Goal: Task Accomplishment & Management: Manage account settings

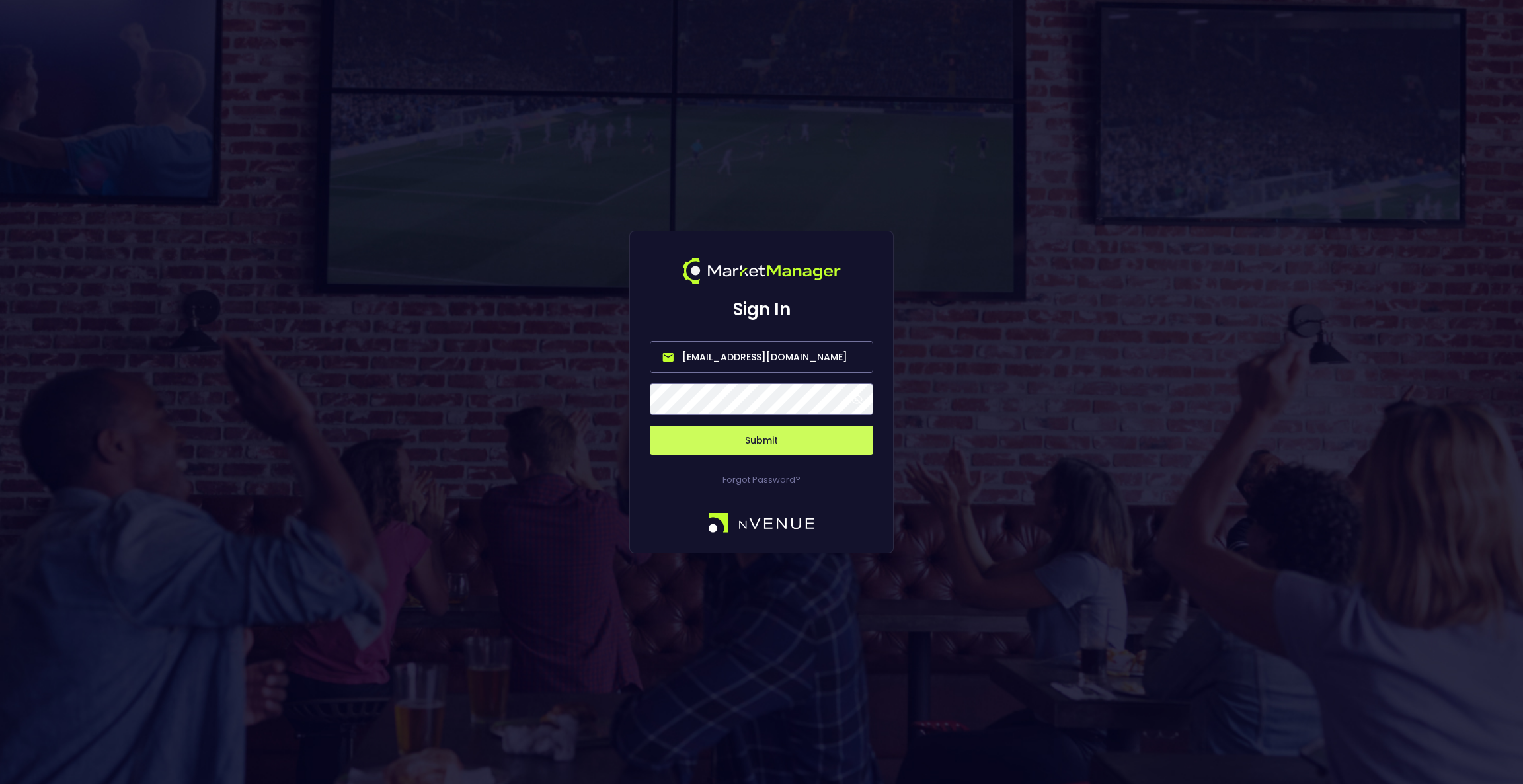
click at [723, 361] on input "[EMAIL_ADDRESS][DOMAIN_NAME]" at bounding box center [761, 357] width 223 height 31
type input "s"
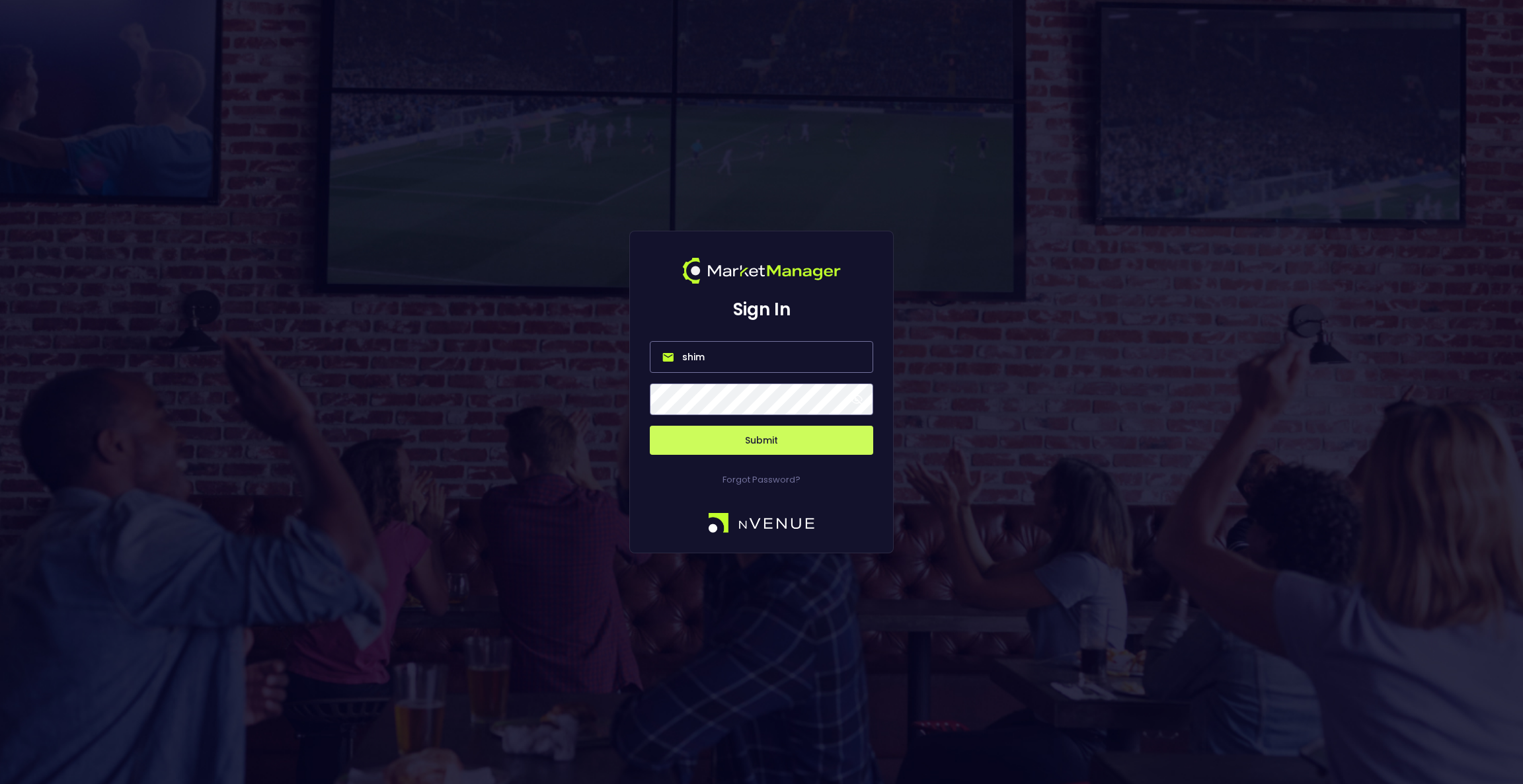
type input "[EMAIL_ADDRESS][DOMAIN_NAME]"
click at [799, 456] on div "Forgot Password?" at bounding box center [761, 471] width 223 height 31
click at [788, 441] on button "Submit" at bounding box center [761, 440] width 223 height 29
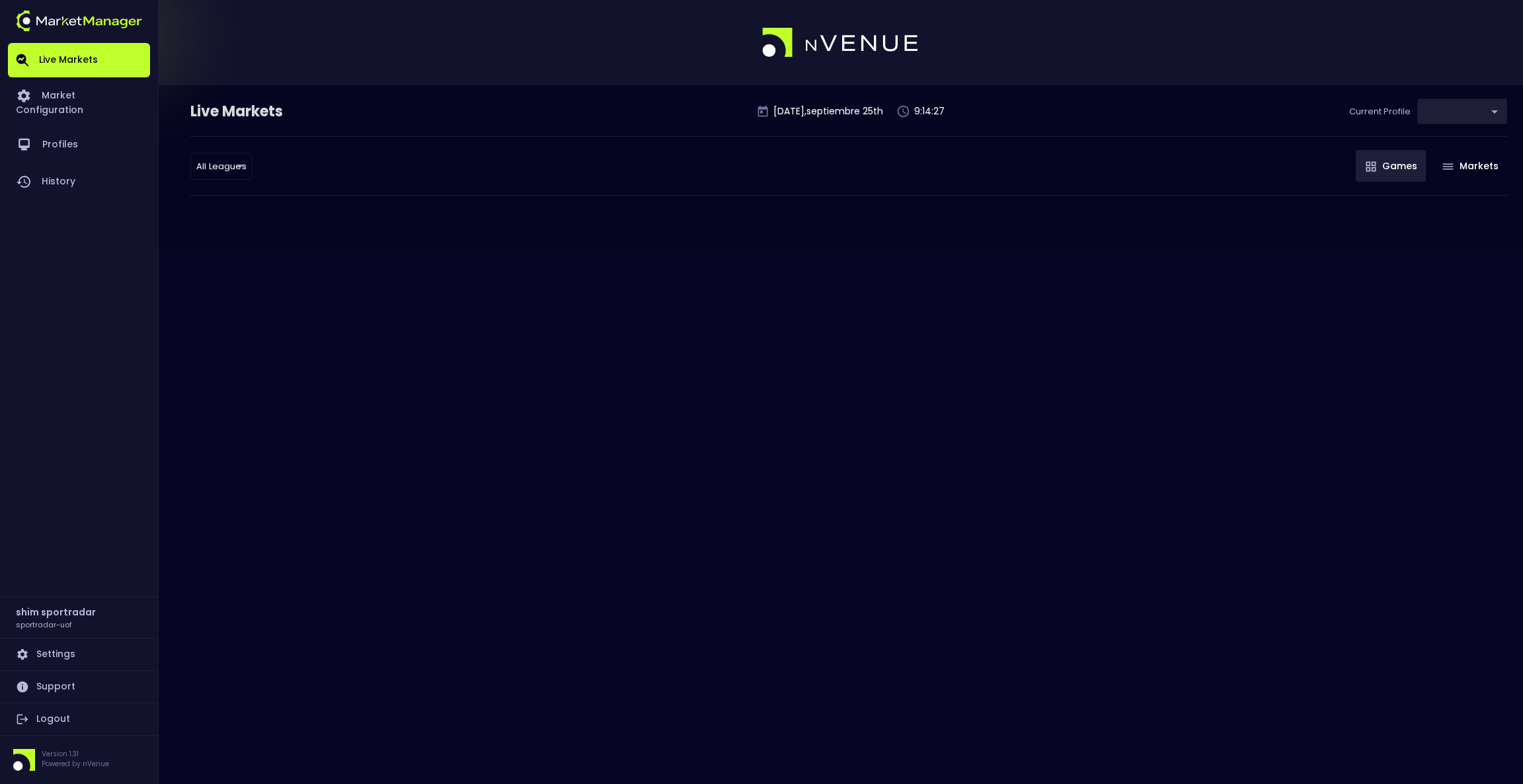
type input "496811f1-1123-4a06-af2f-6846d3f5a6e9"
click at [64, 129] on link "Profiles" at bounding box center [79, 145] width 142 height 37
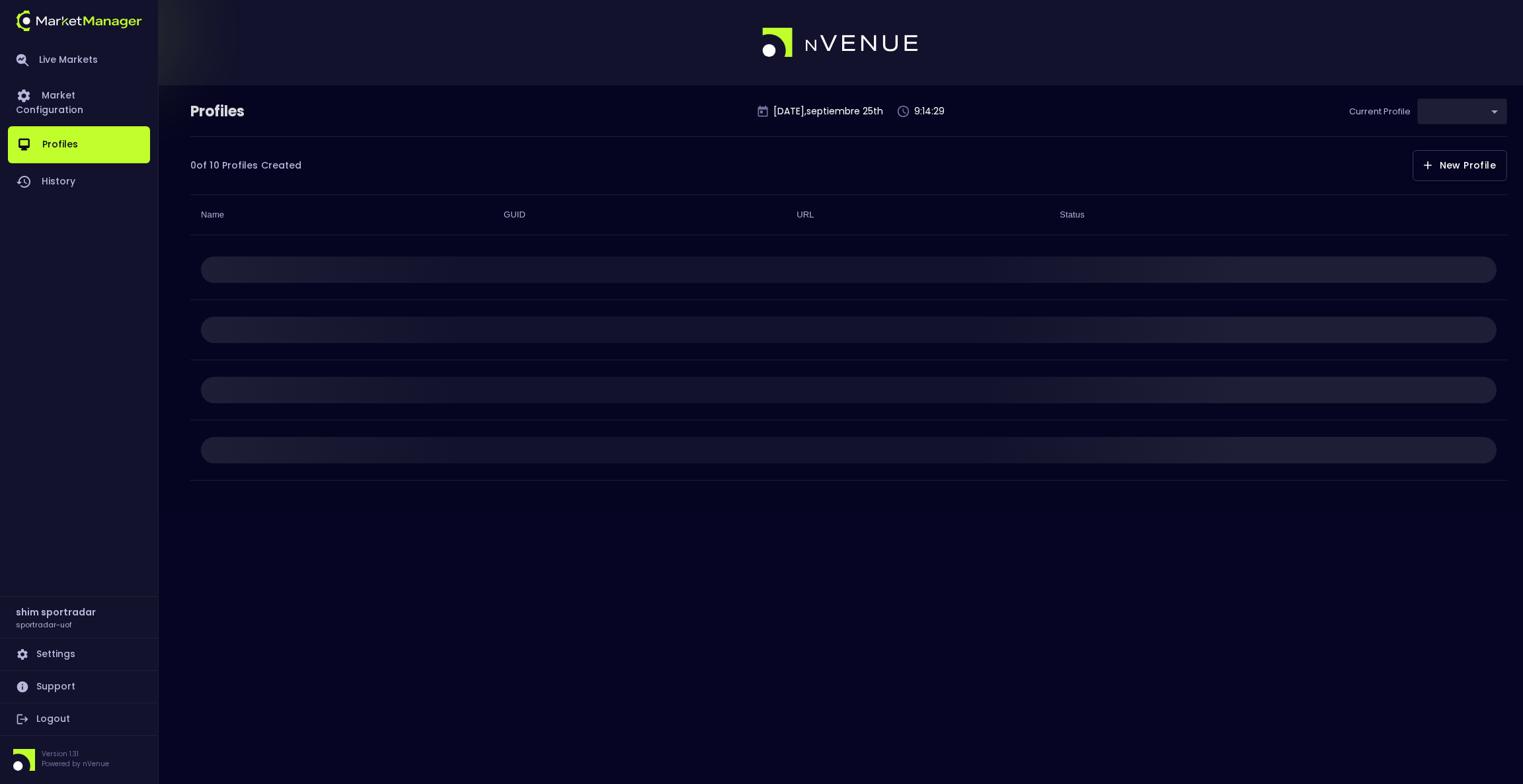
type input "496811f1-1123-4a06-af2f-6846d3f5a6e9"
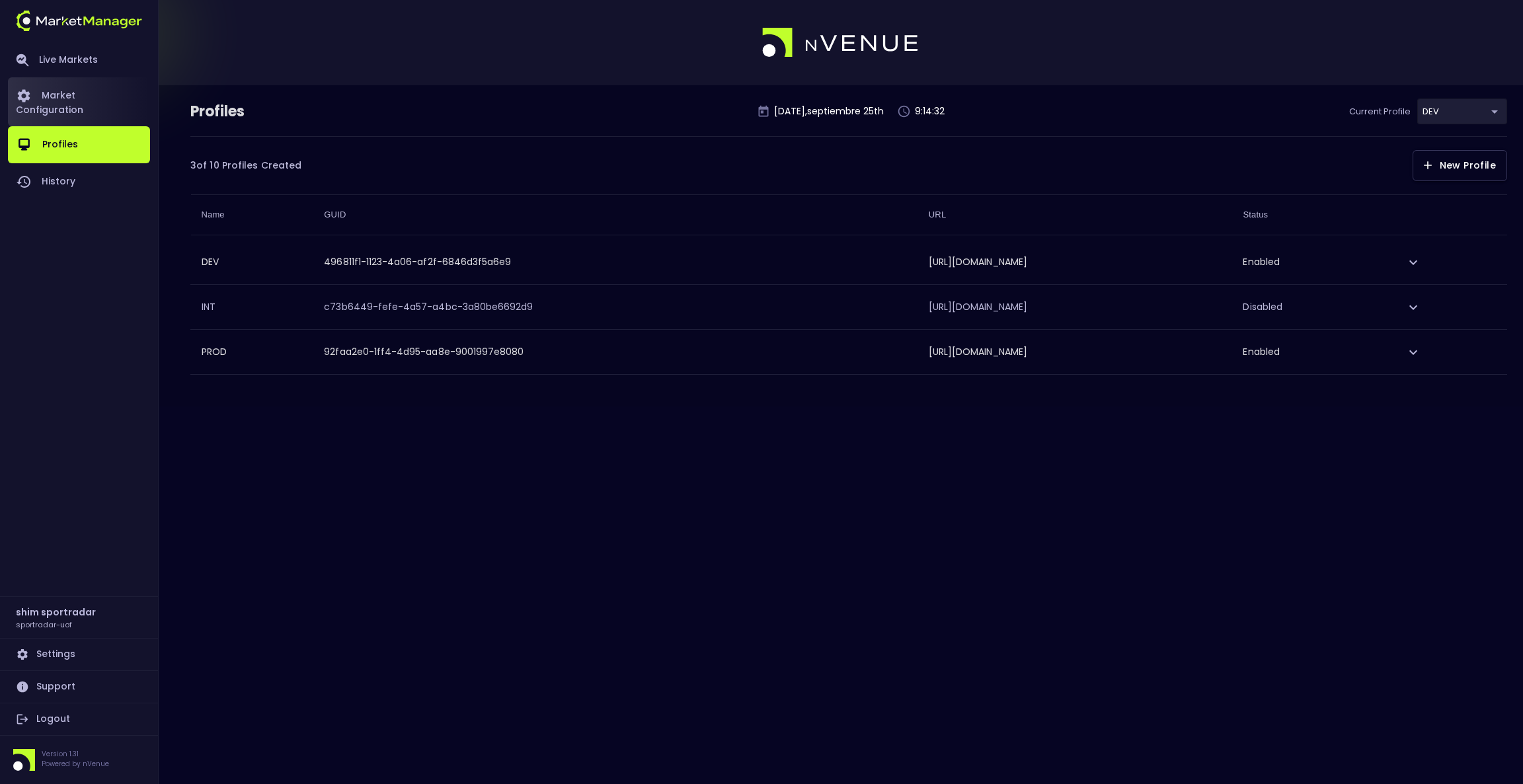
click at [73, 90] on link "Market Configuration" at bounding box center [79, 102] width 142 height 49
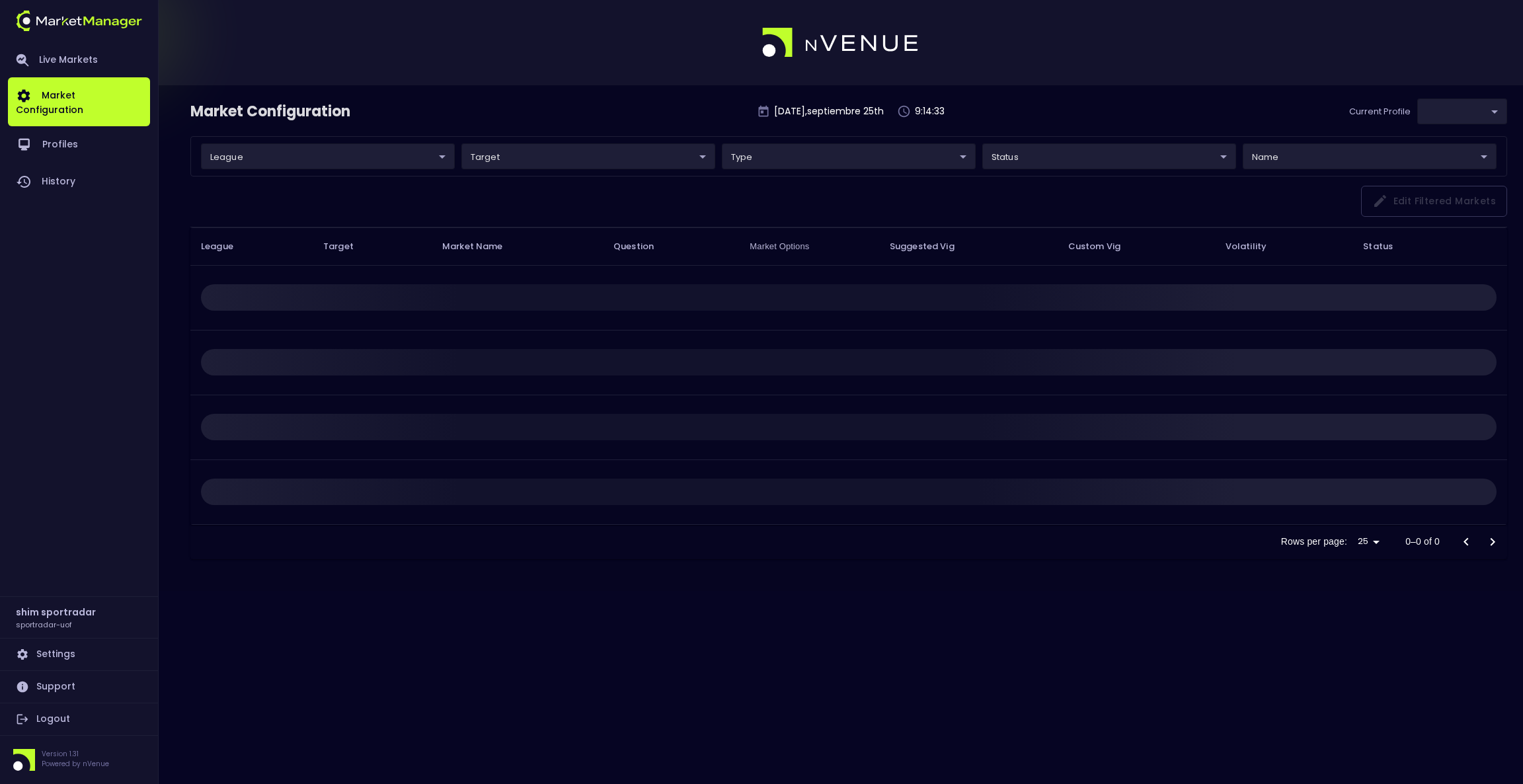
type input "496811f1-1123-4a06-af2f-6846d3f5a6e9"
click at [339, 154] on body "Live Markets Market Configuration Profiles History shim sportradar sportradar-u…" at bounding box center [761, 392] width 1523 height 784
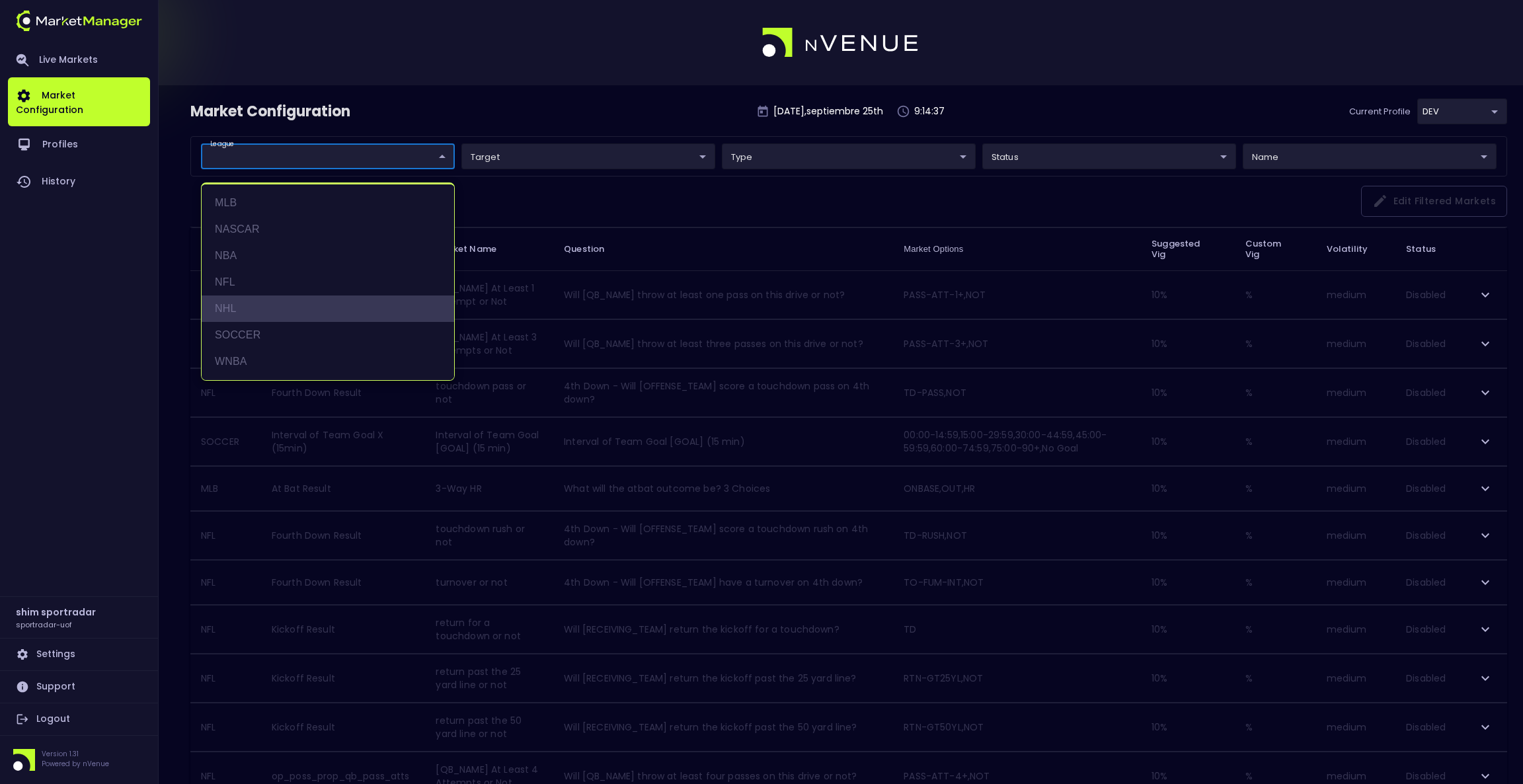
click at [273, 298] on li "NHL" at bounding box center [328, 308] width 253 height 26
type input "NHL"
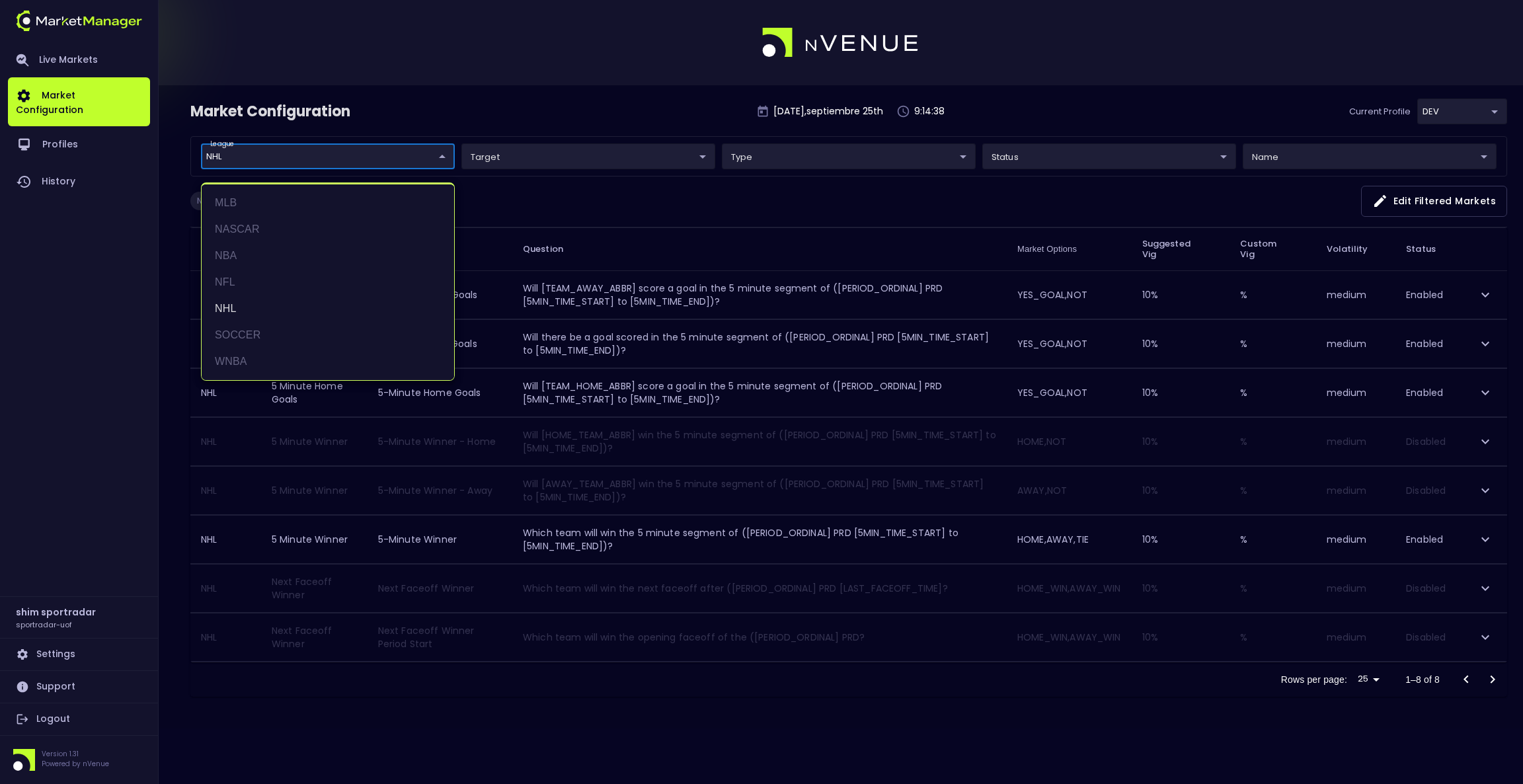
click at [1116, 126] on div at bounding box center [761, 392] width 1523 height 784
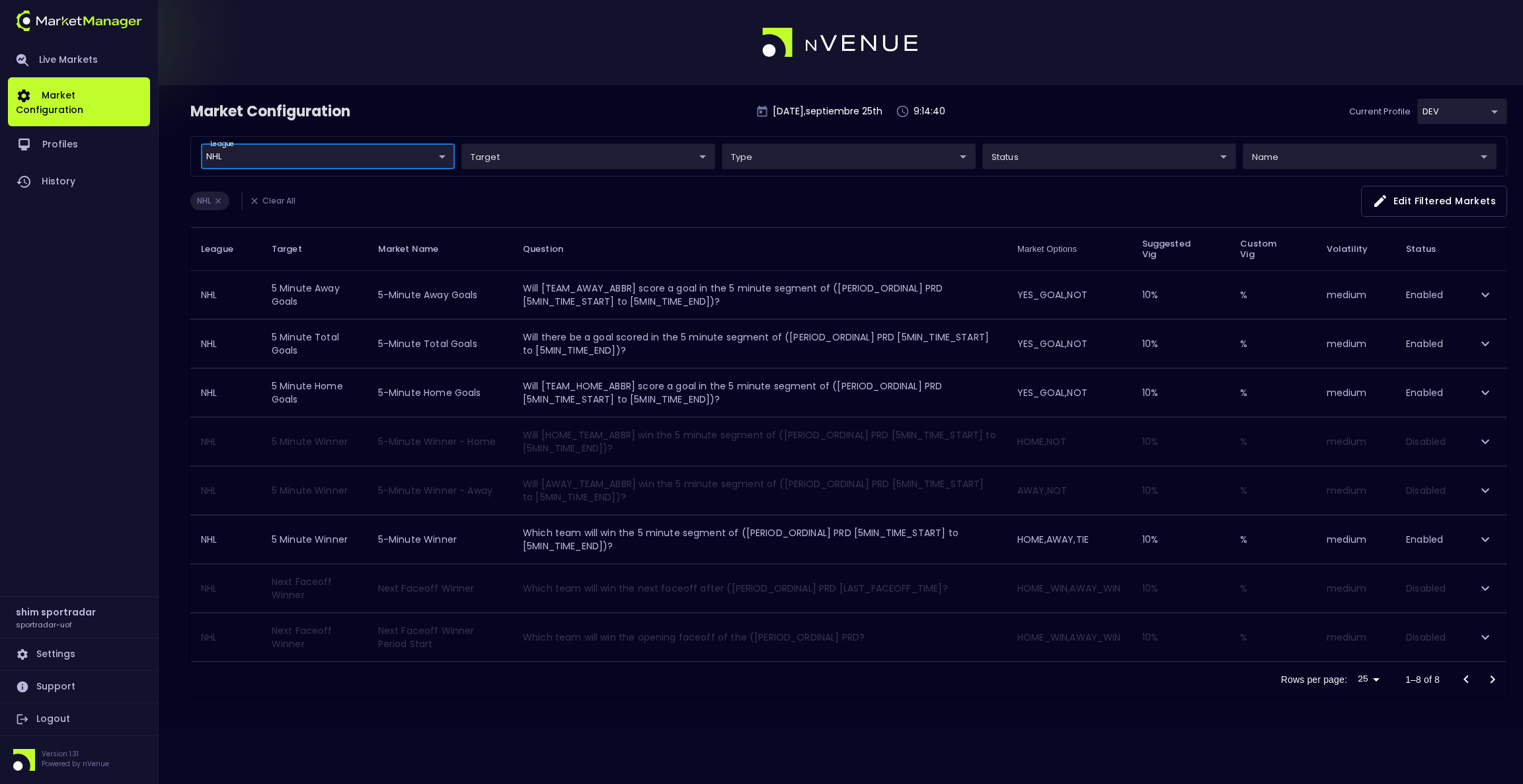
click at [1456, 112] on body "Live Markets Market Configuration Profiles History shim sportradar sportradar-u…" at bounding box center [761, 392] width 1523 height 784
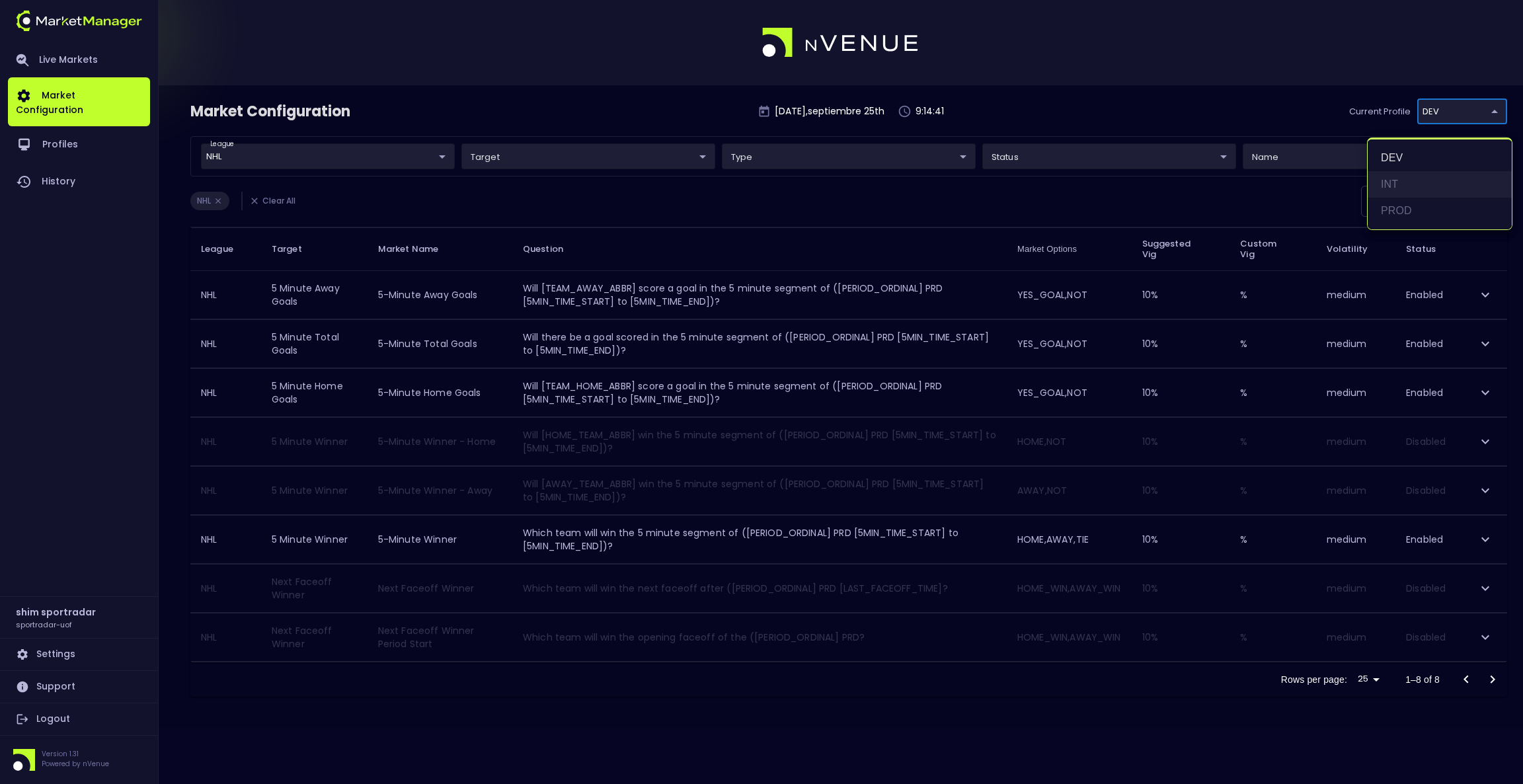
click at [1399, 182] on li "INT" at bounding box center [1439, 184] width 144 height 26
click at [1453, 119] on body "Live Markets Market Configuration Profiles History shim sportradar sportradar-u…" at bounding box center [761, 392] width 1523 height 784
click at [1399, 205] on li "PROD" at bounding box center [1439, 210] width 144 height 26
click at [1418, 113] on body "Live Markets Market Configuration Profiles History shim sportradar sportradar-u…" at bounding box center [761, 392] width 1523 height 784
click at [1422, 147] on li "DEV" at bounding box center [1439, 157] width 144 height 26
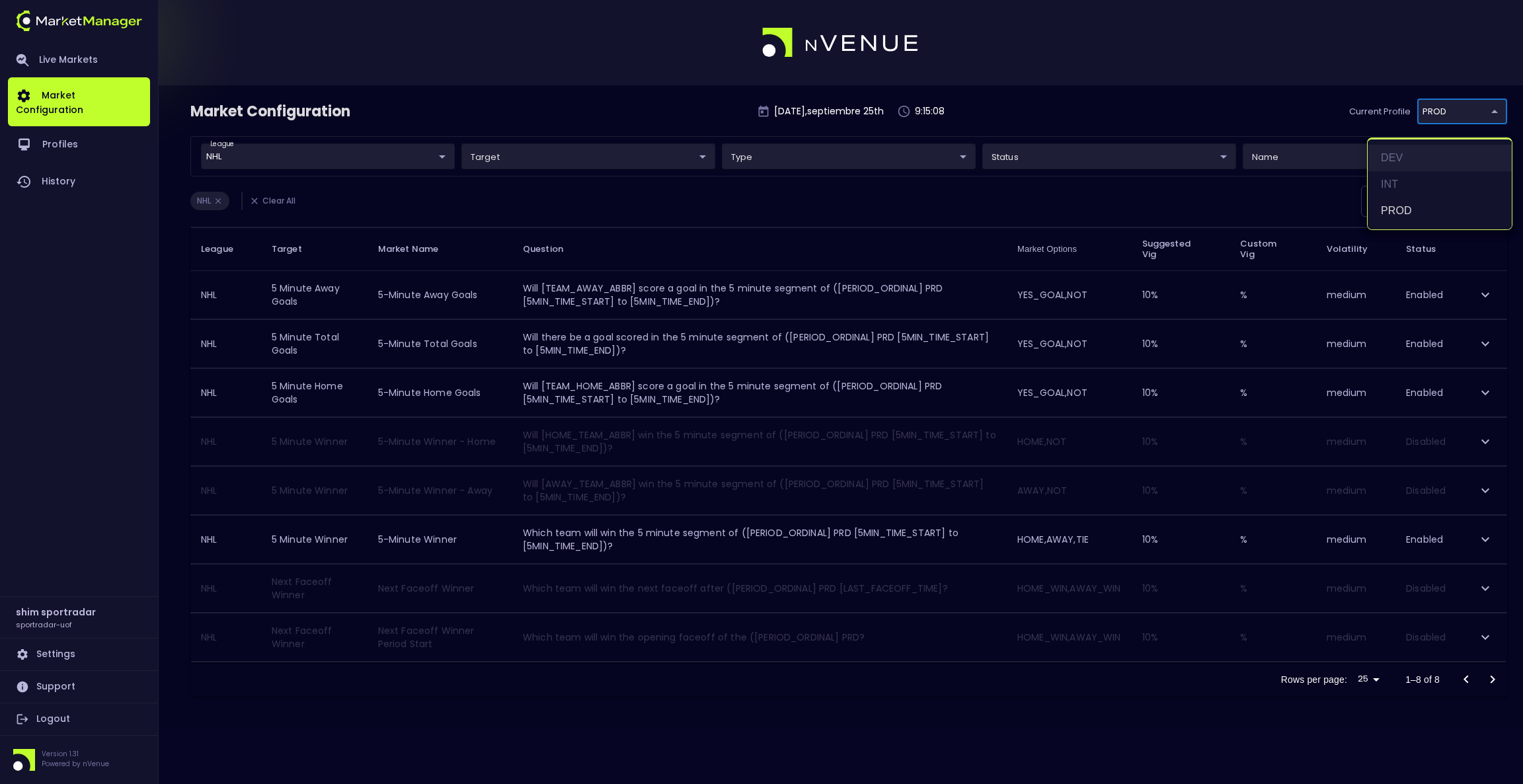
type input "496811f1-1123-4a06-af2f-6846d3f5a6e9"
click at [824, 738] on div "Market Configuration [DATE] , septiembre 25 th 9:19:22 Current Profile DEV 4968…" at bounding box center [761, 392] width 1523 height 784
click at [1250, 725] on div "Market Configuration [DATE] , septiembre 25 th 9:20:01 Current Profile DEV 4968…" at bounding box center [761, 406] width 1523 height 643
click at [1485, 590] on icon "expand row" at bounding box center [1485, 588] width 8 height 4
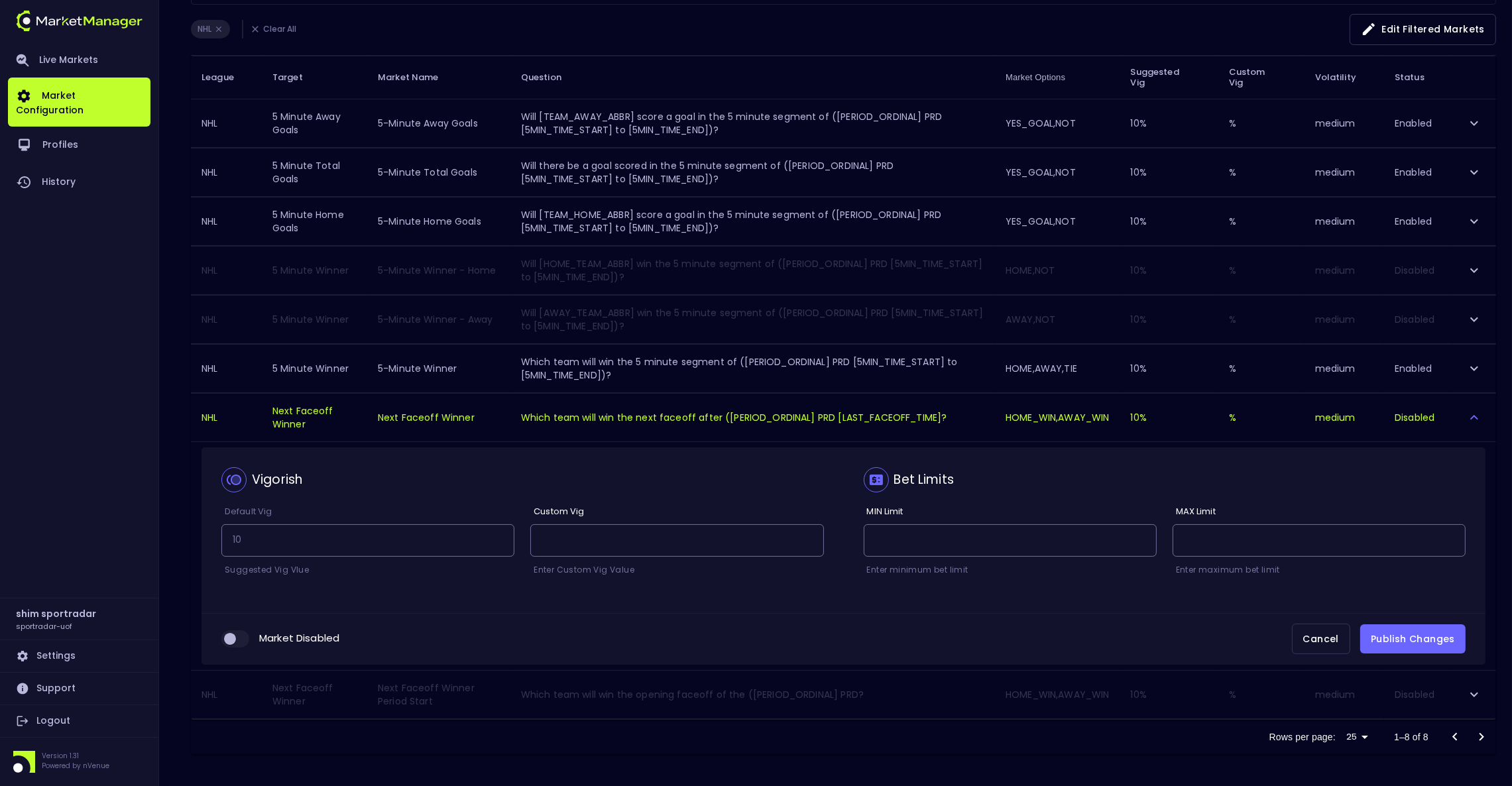
scroll to position [176, 0]
click at [224, 634] on input "collapsible table" at bounding box center [230, 639] width 36 height 12
checkbox input "true"
click at [1422, 636] on button "Publish Changes" at bounding box center [1412, 640] width 105 height 30
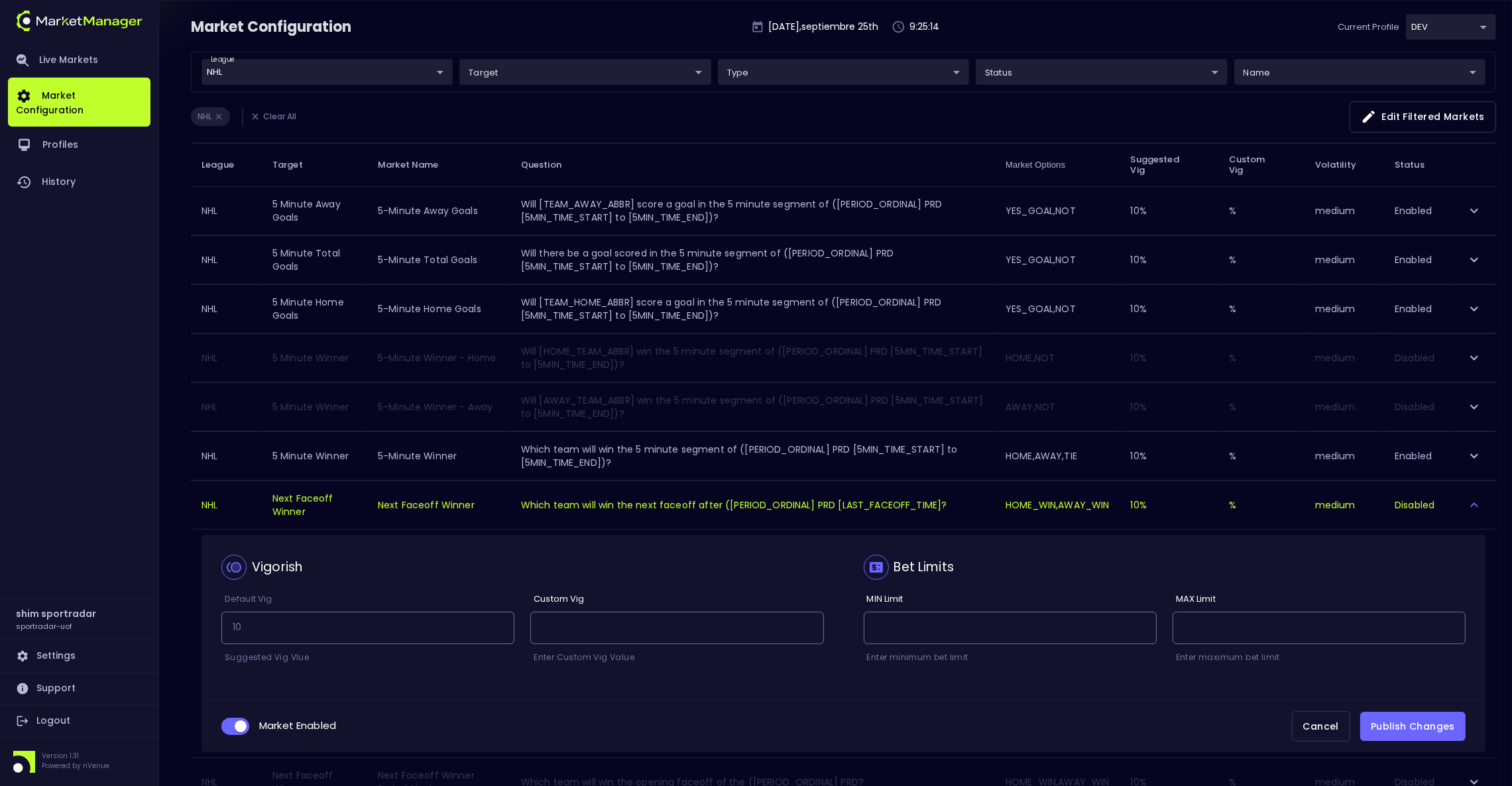
scroll to position [0, 0]
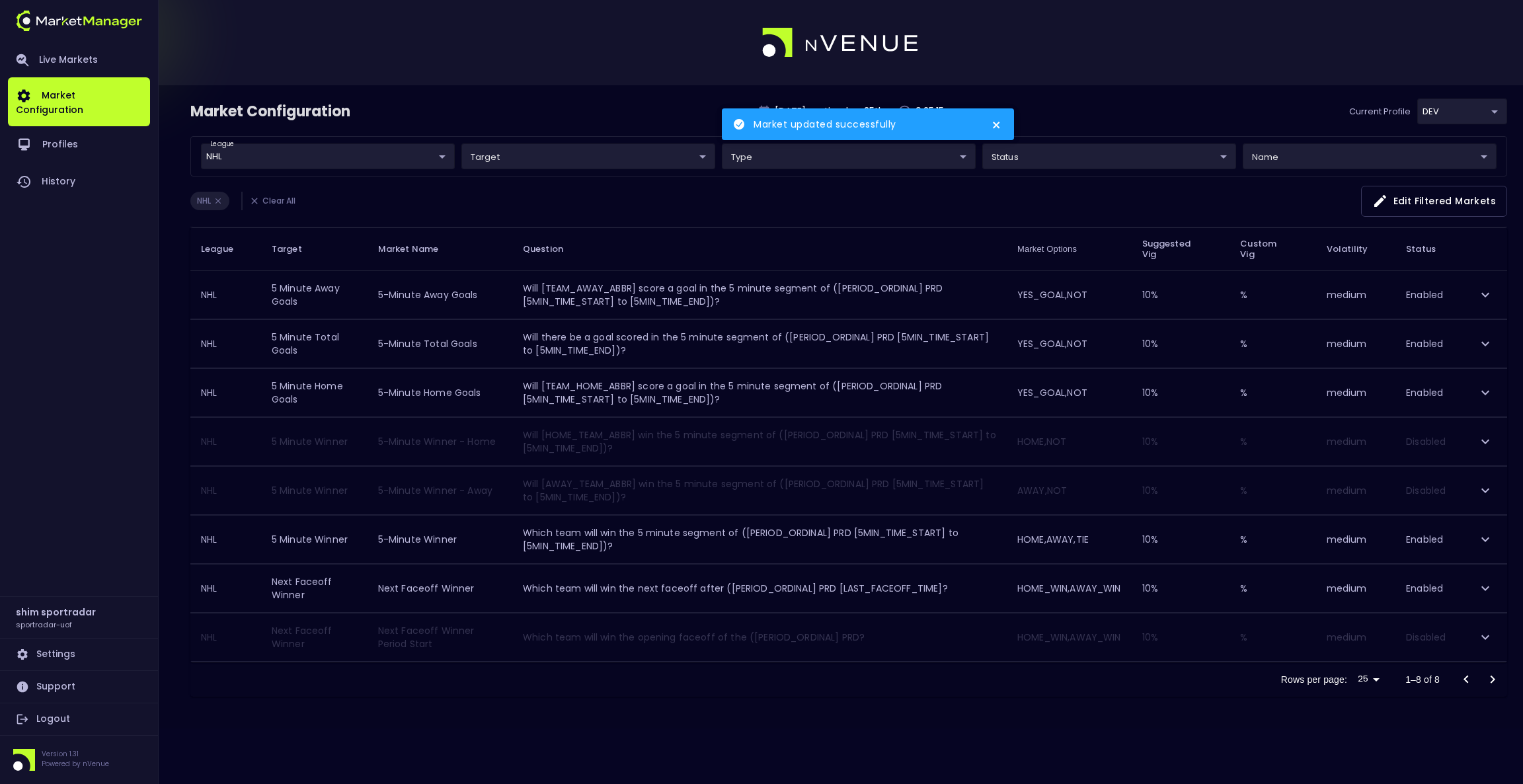
click at [1480, 637] on icon "expand row" at bounding box center [1486, 637] width 16 height 16
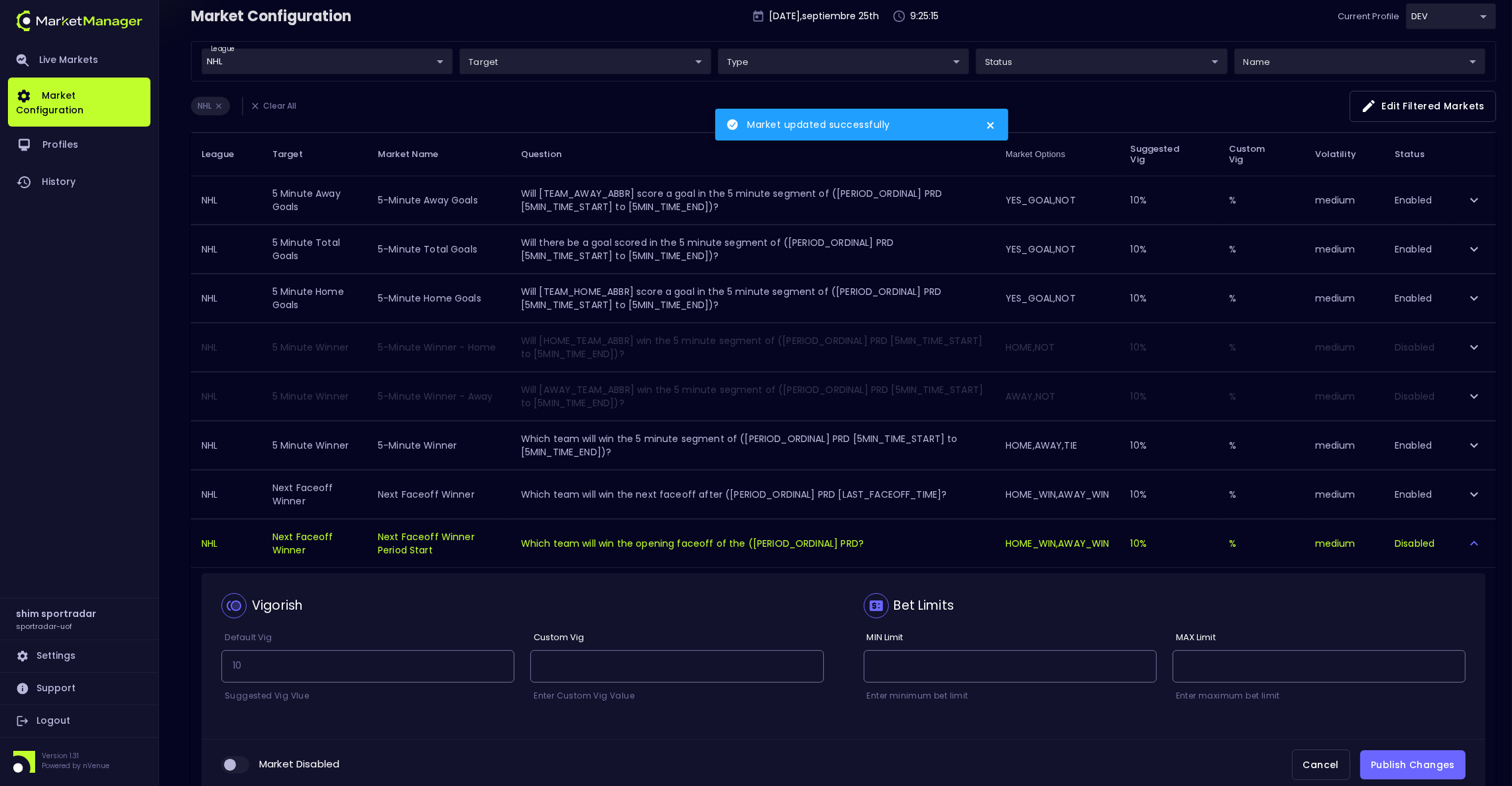
scroll to position [176, 0]
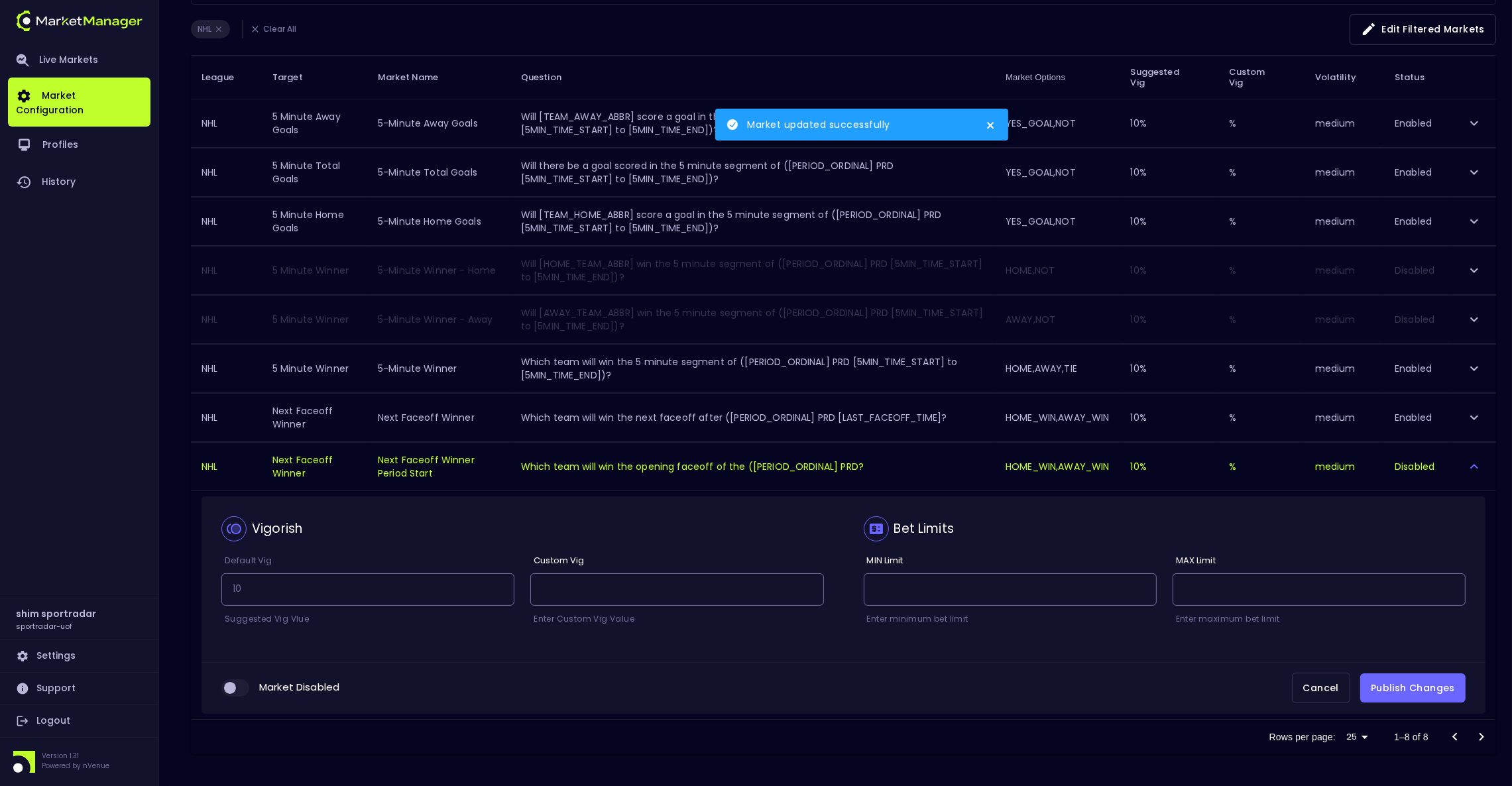
click at [245, 692] on input "collapsible table" at bounding box center [230, 688] width 36 height 12
checkbox input "true"
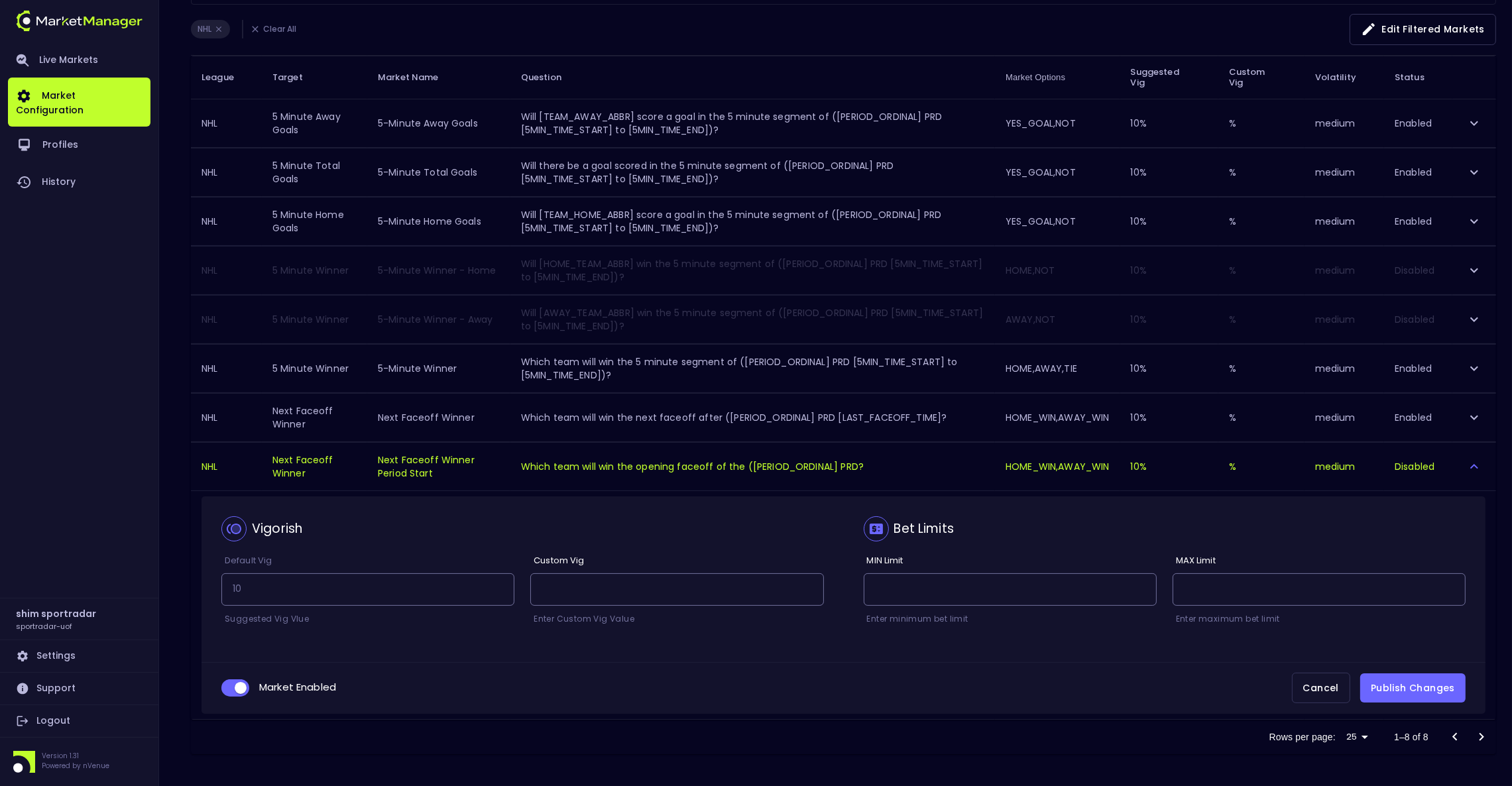
click at [1440, 683] on button "Publish Changes" at bounding box center [1412, 688] width 105 height 30
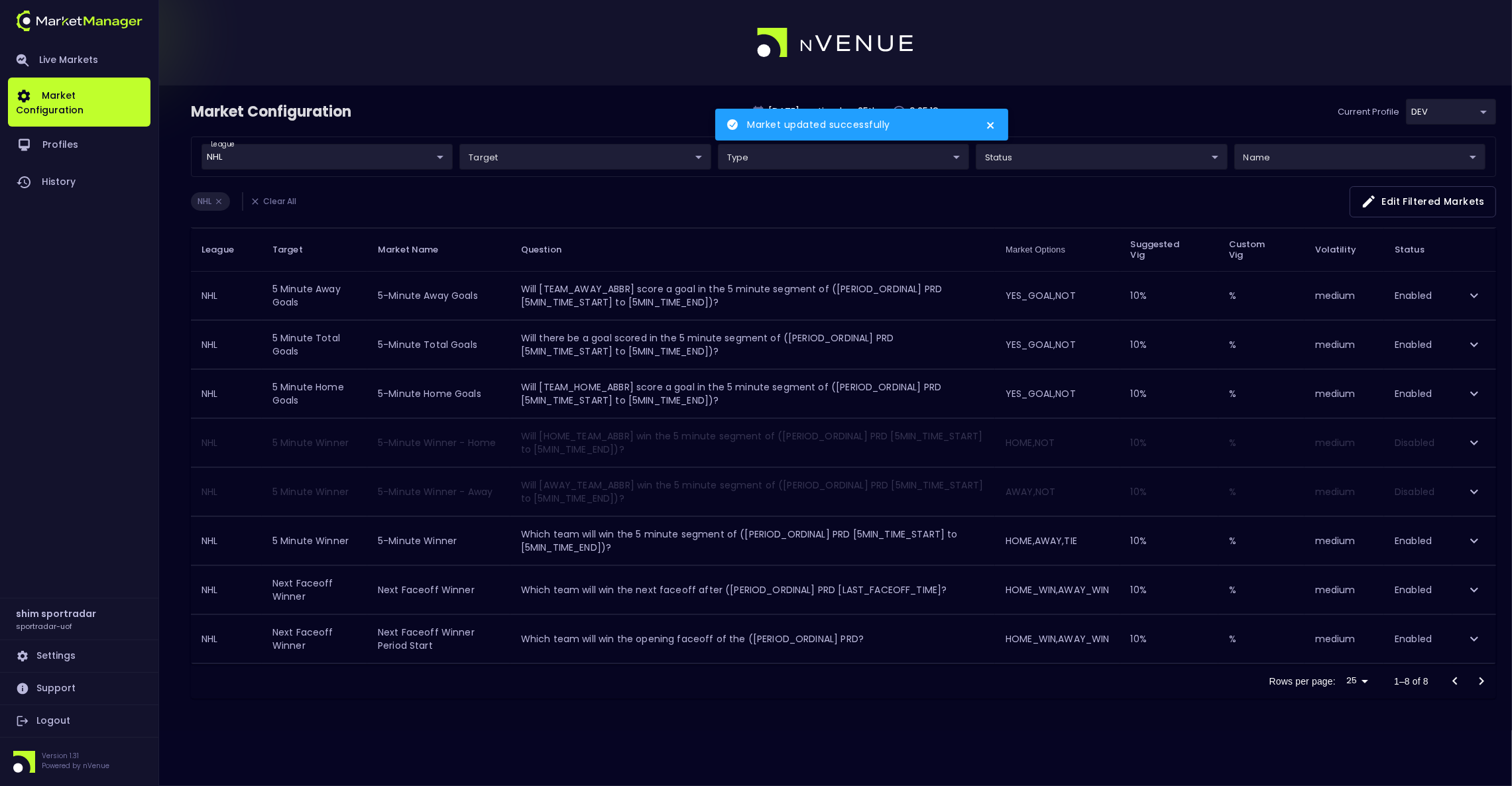
scroll to position [0, 0]
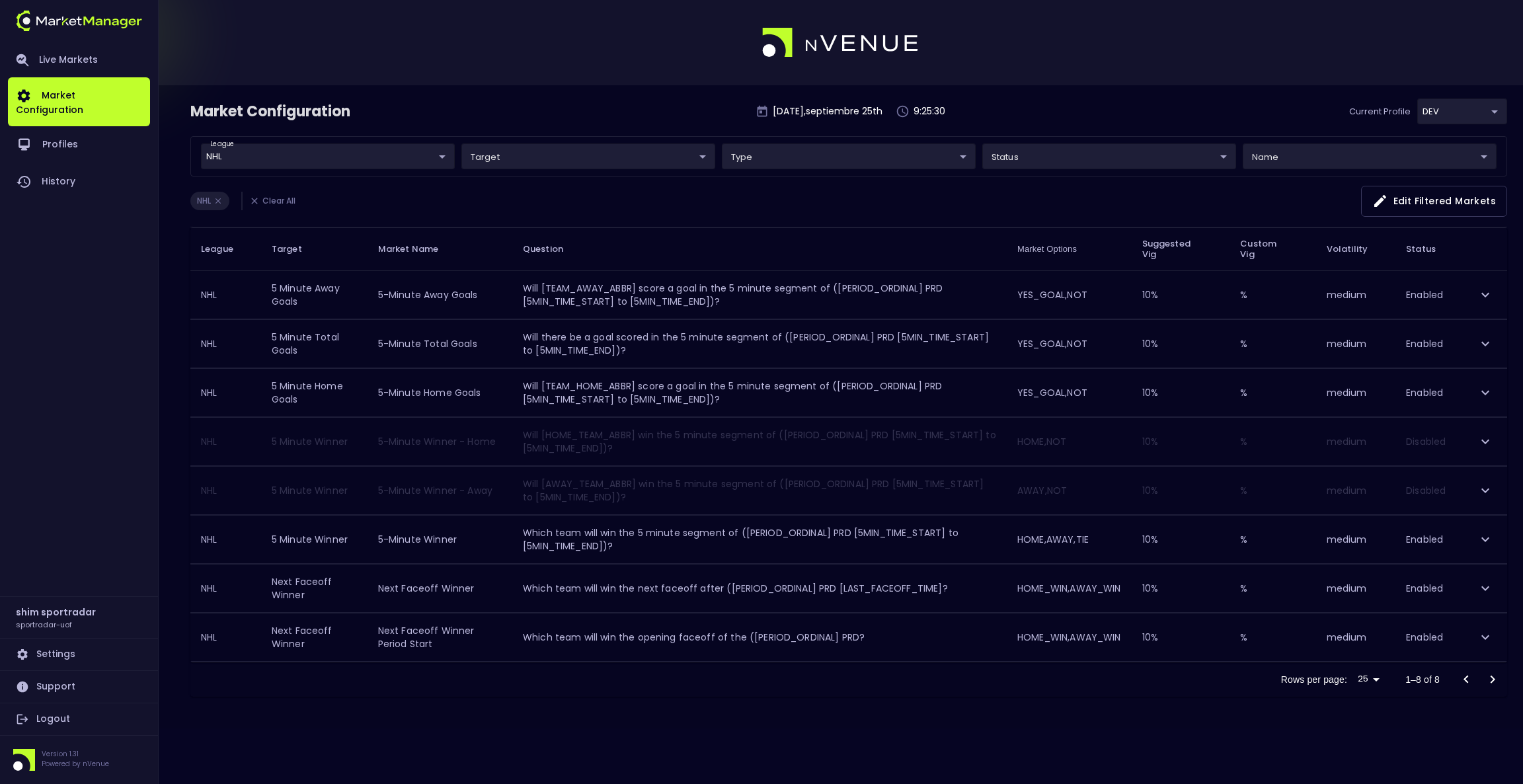
click at [1451, 111] on body "Live Markets Market Configuration Profiles History shim sportradar sportradar-u…" at bounding box center [761, 392] width 1523 height 784
click at [1401, 182] on li "INT" at bounding box center [1439, 184] width 144 height 26
type input "c73b6449-fefe-4a57-a4bc-3a80be6692d9"
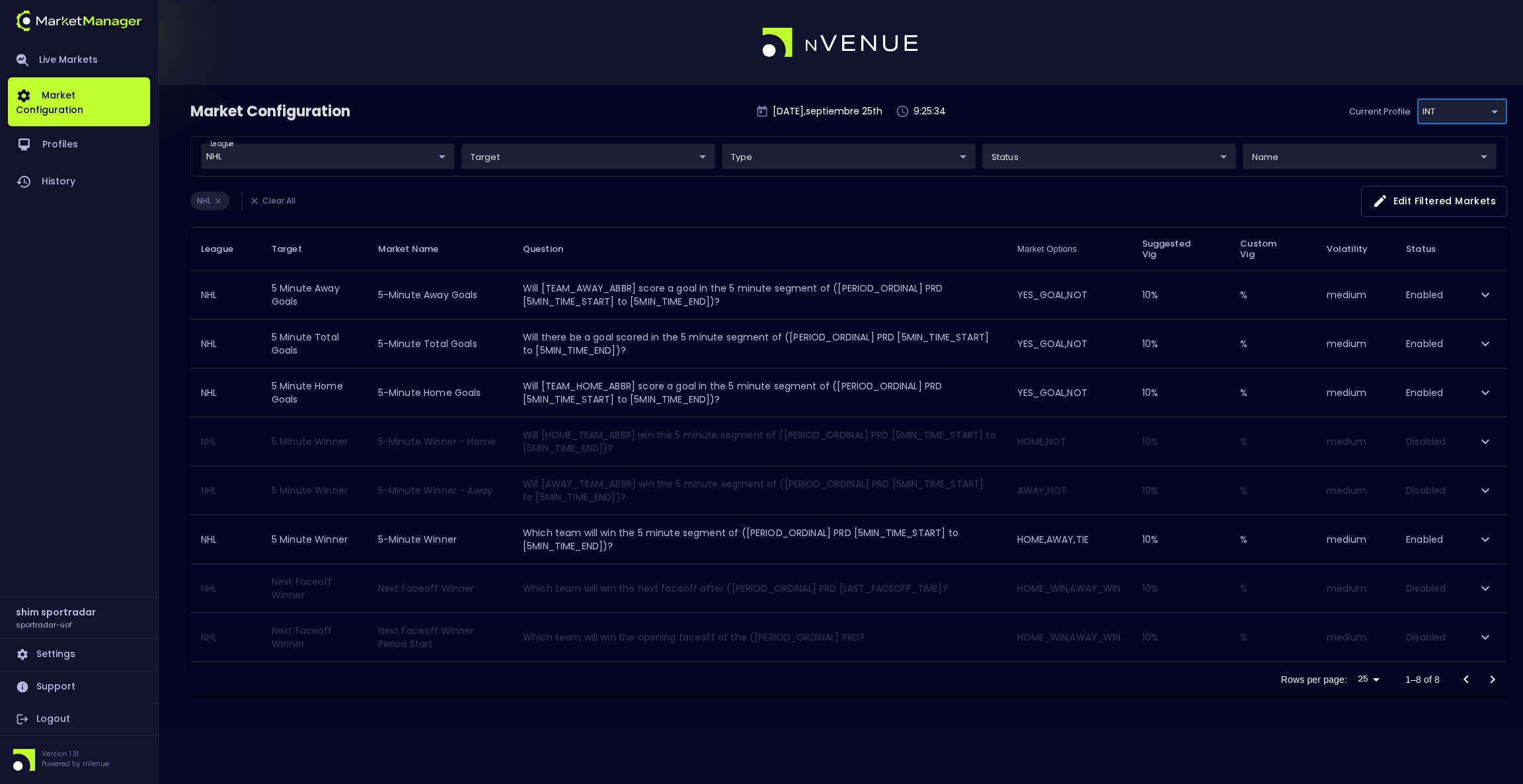
drag, startPoint x: 1489, startPoint y: 592, endPoint x: 1435, endPoint y: 597, distance: 54.2
click at [1489, 592] on icon "expand row" at bounding box center [1486, 588] width 16 height 16
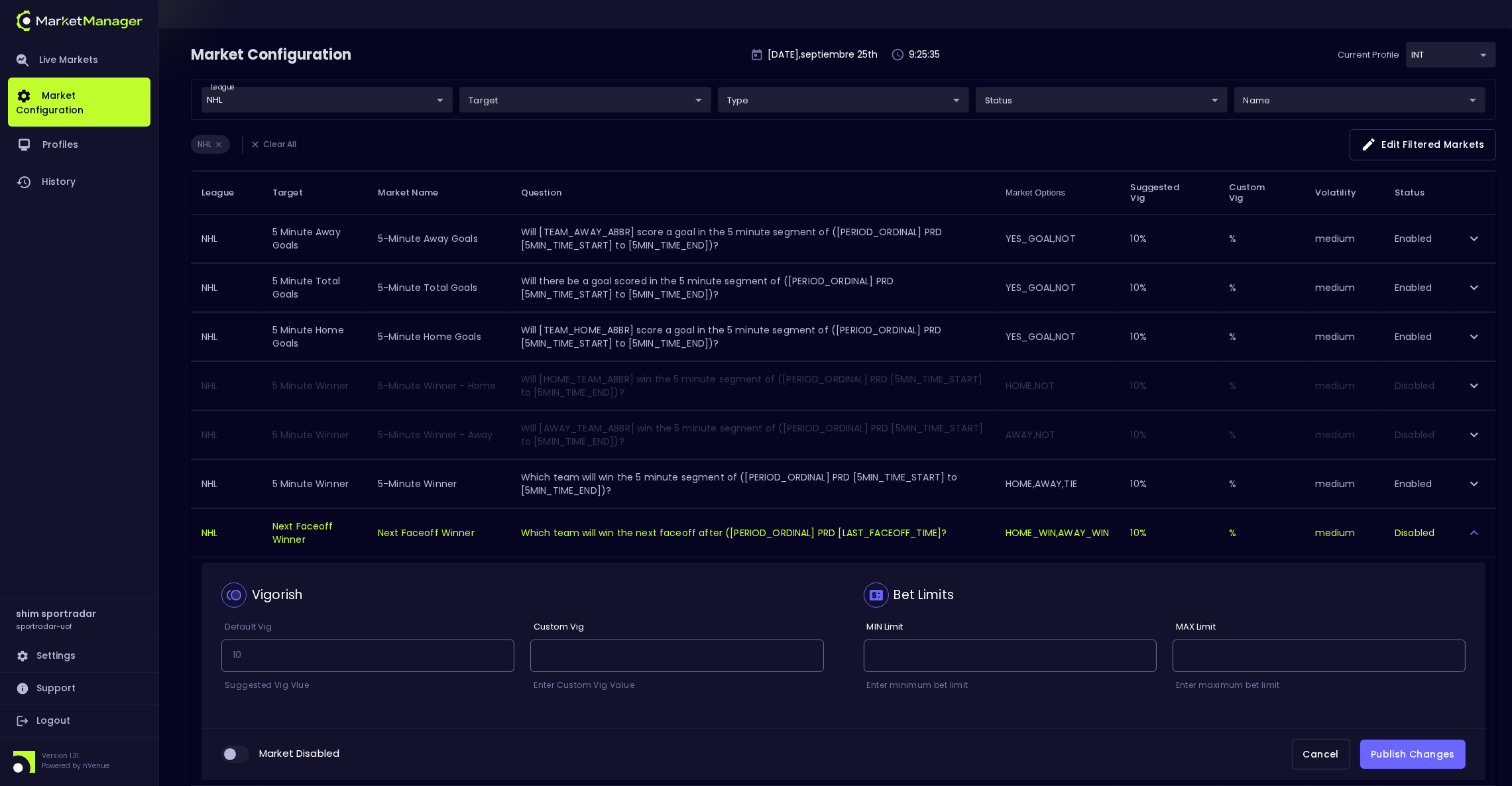
scroll to position [176, 0]
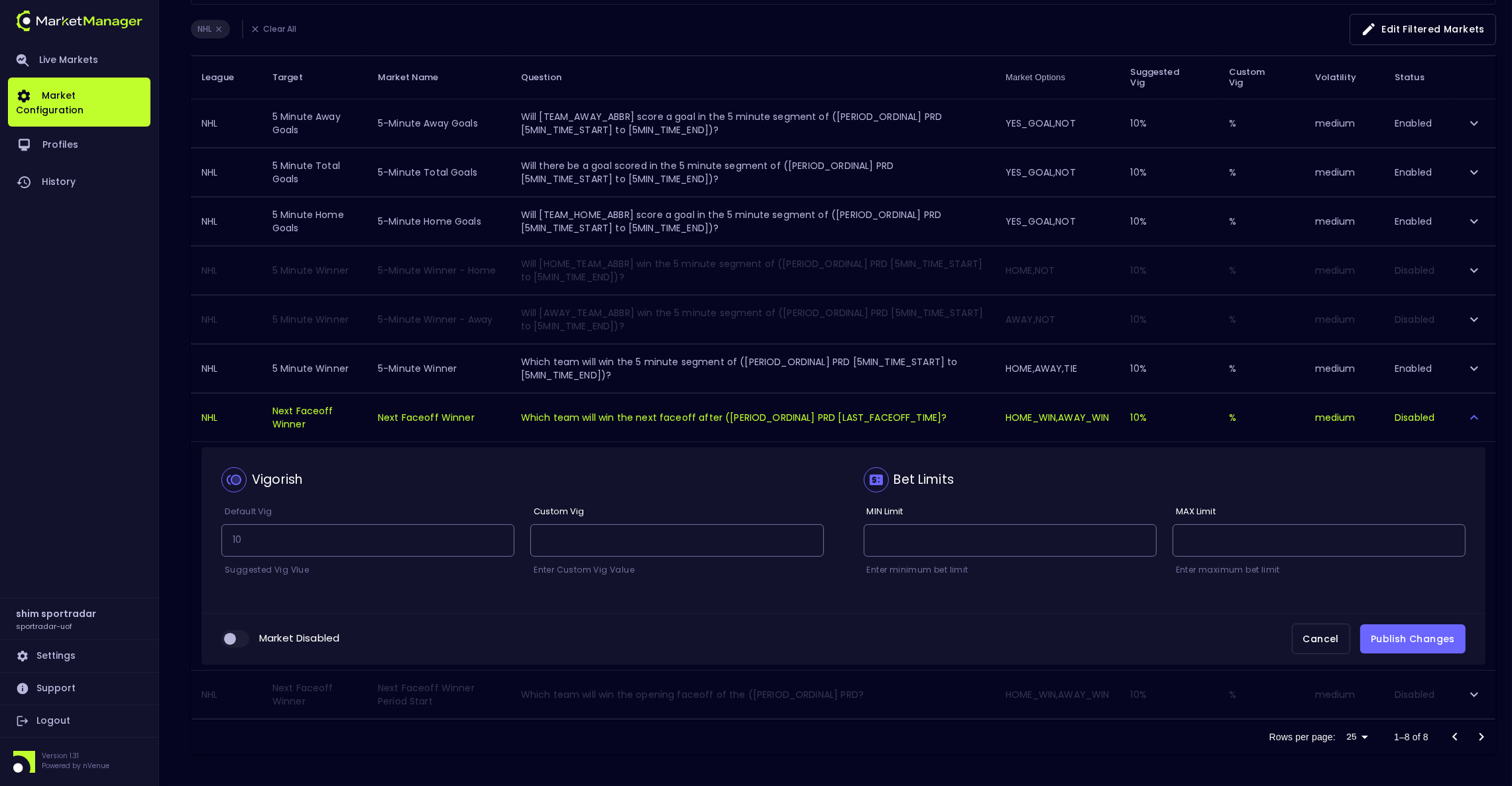
click at [237, 638] on input "collapsible table" at bounding box center [230, 639] width 36 height 12
checkbox input "true"
click at [1398, 640] on button "Publish Changes" at bounding box center [1412, 640] width 105 height 30
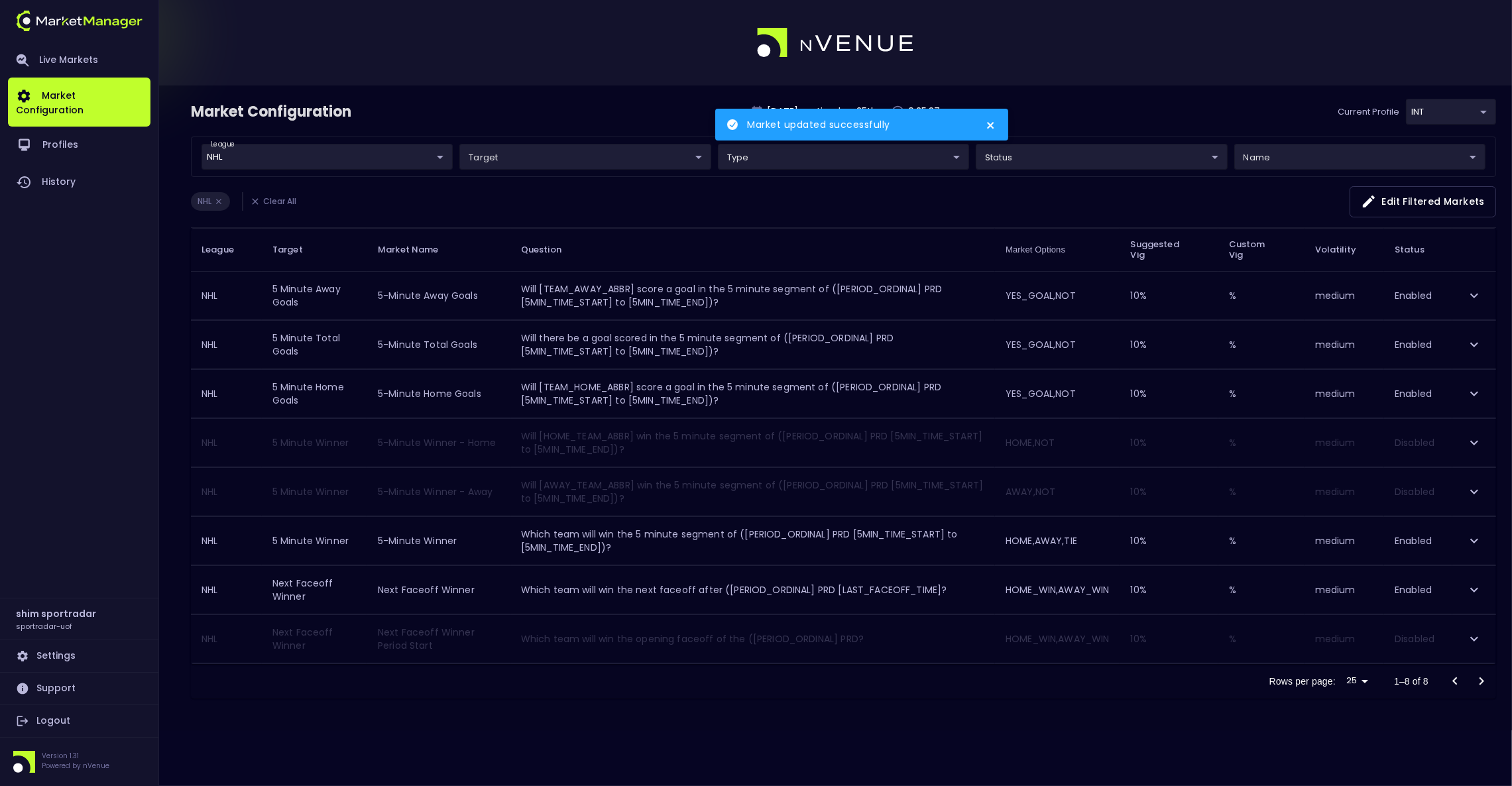
scroll to position [0, 0]
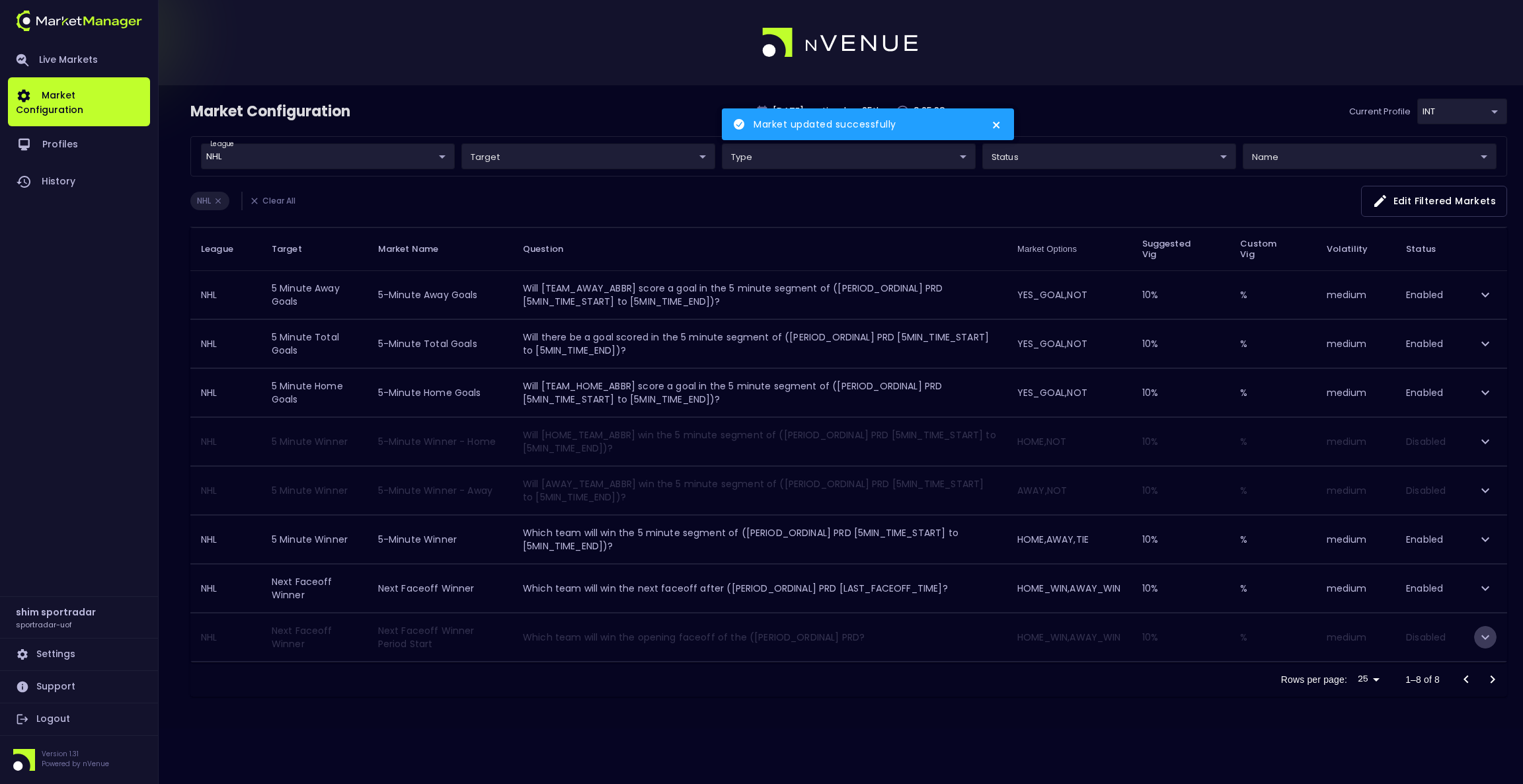
click at [1489, 638] on icon "expand row" at bounding box center [1486, 637] width 16 height 16
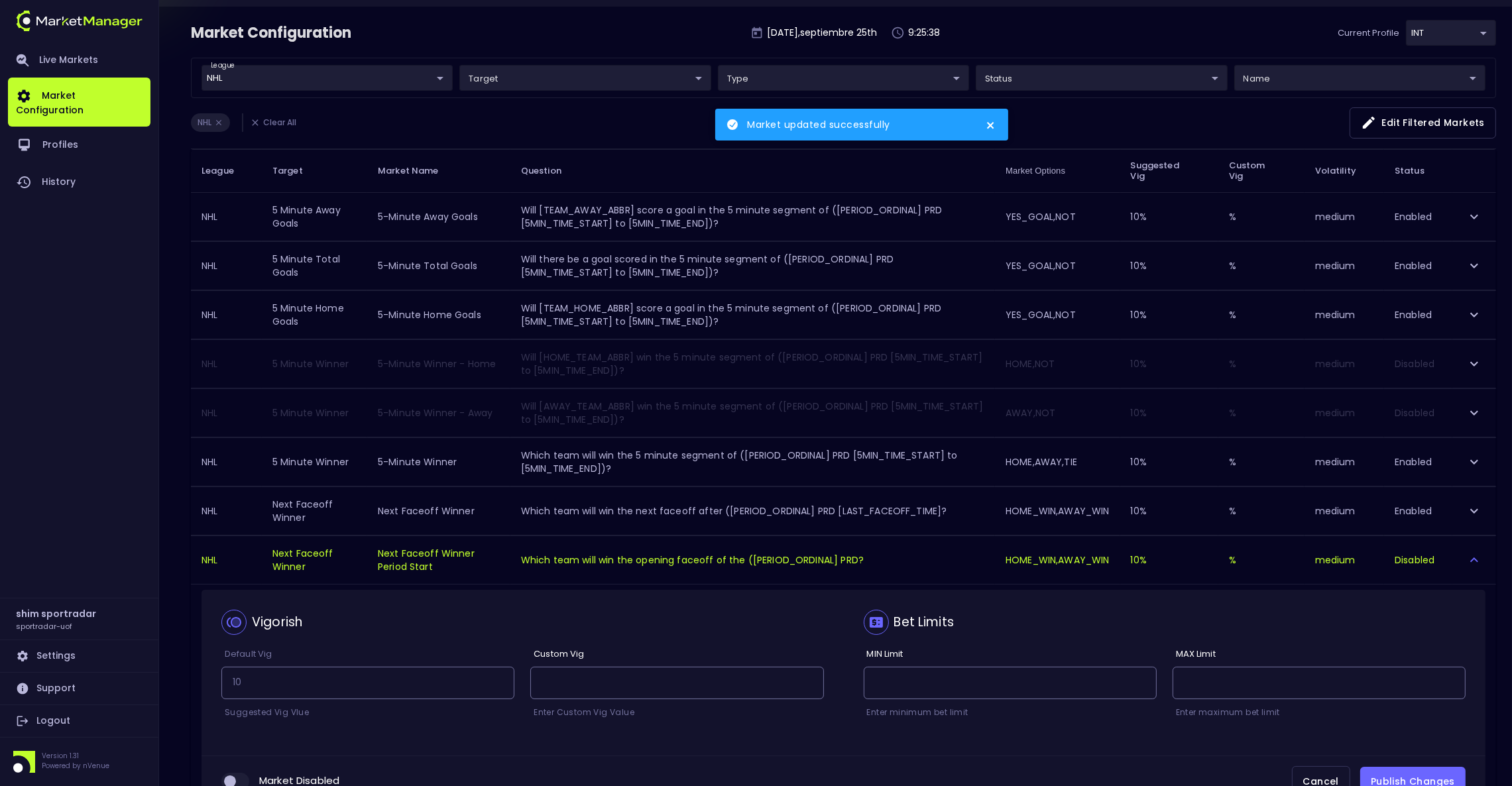
scroll to position [176, 0]
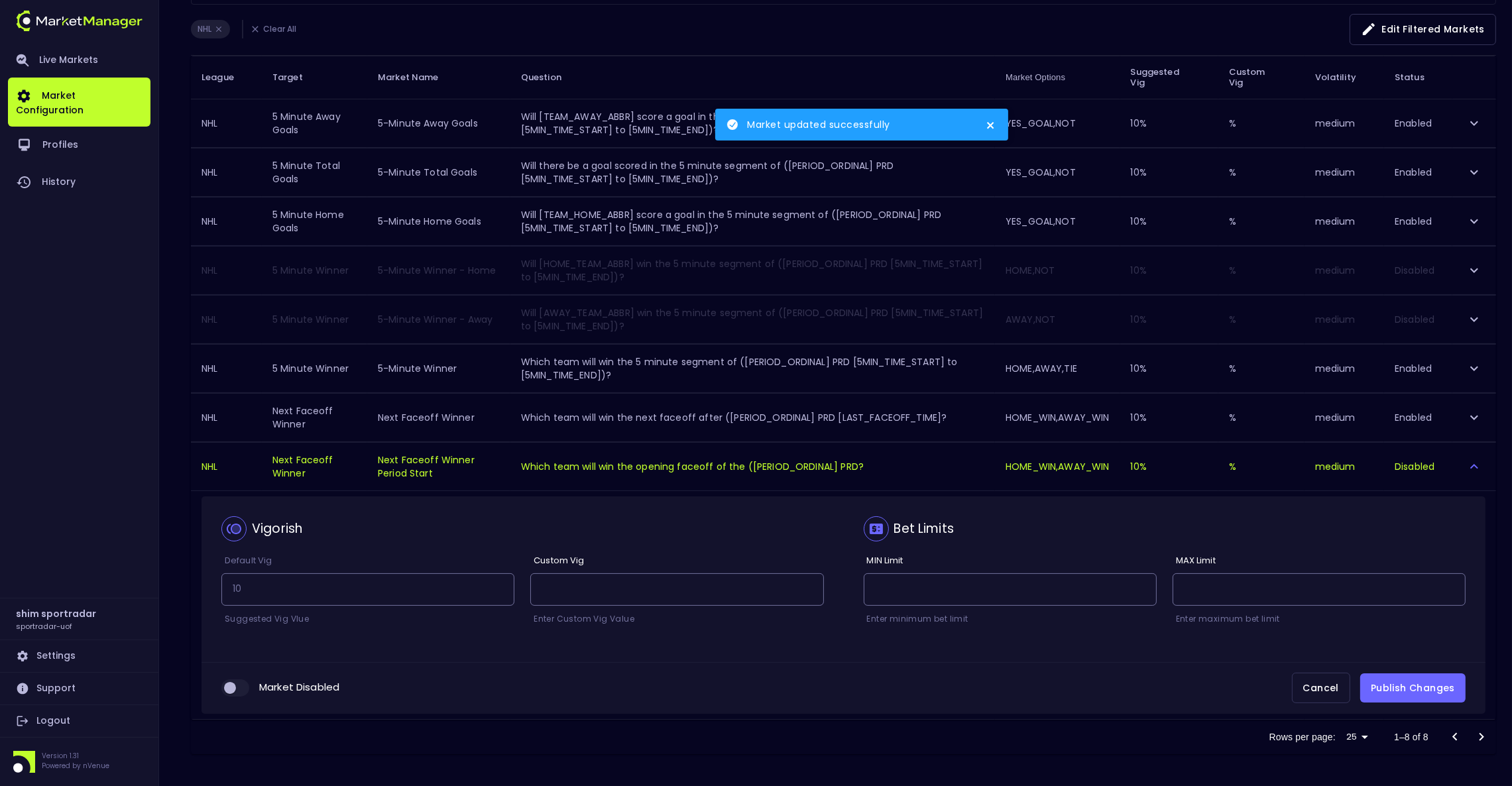
drag, startPoint x: 237, startPoint y: 692, endPoint x: 249, endPoint y: 688, distance: 12.6
click at [237, 692] on input "collapsible table" at bounding box center [230, 688] width 36 height 12
checkbox input "true"
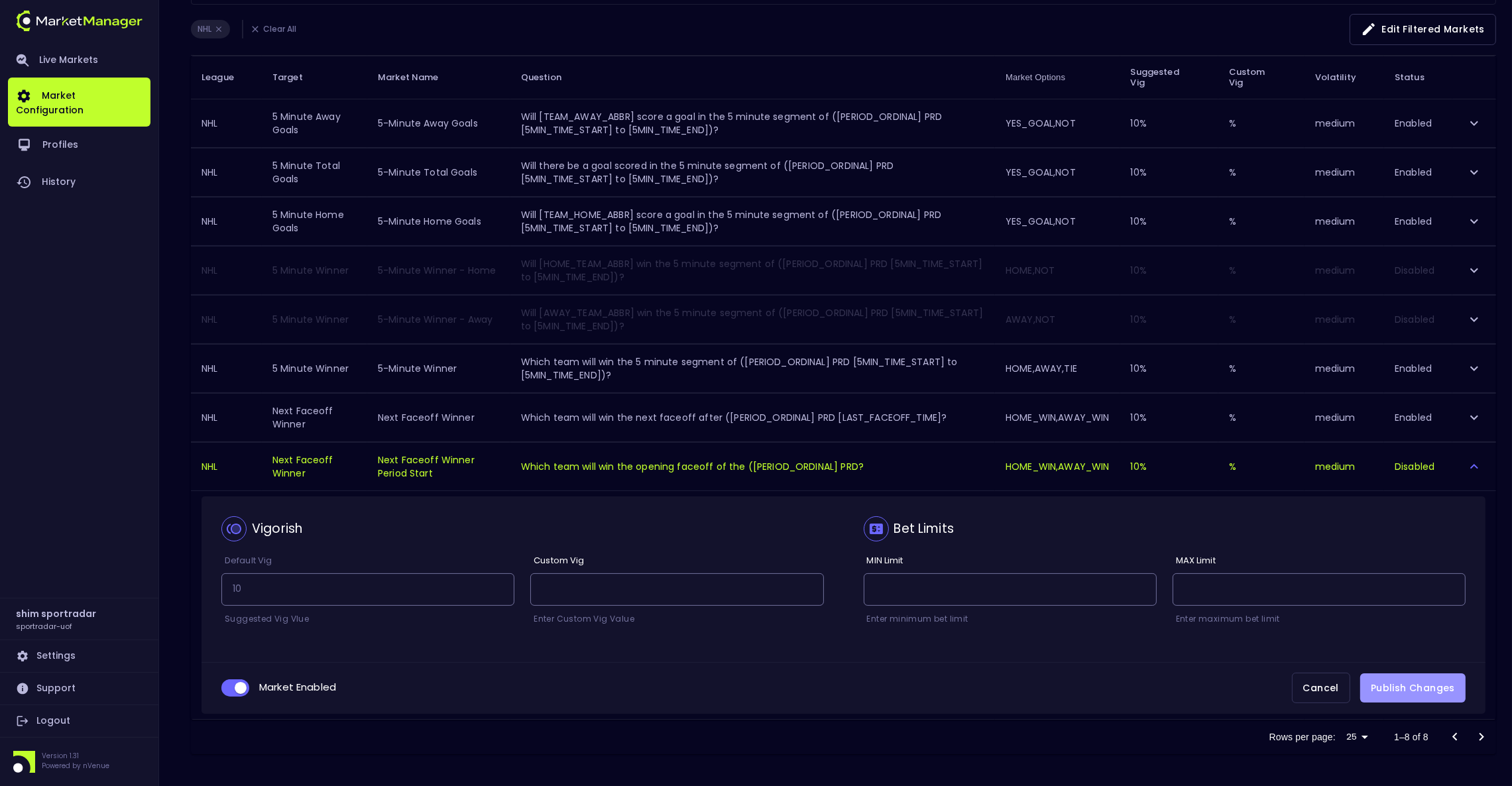
click at [1381, 686] on button "Publish Changes" at bounding box center [1412, 688] width 105 height 30
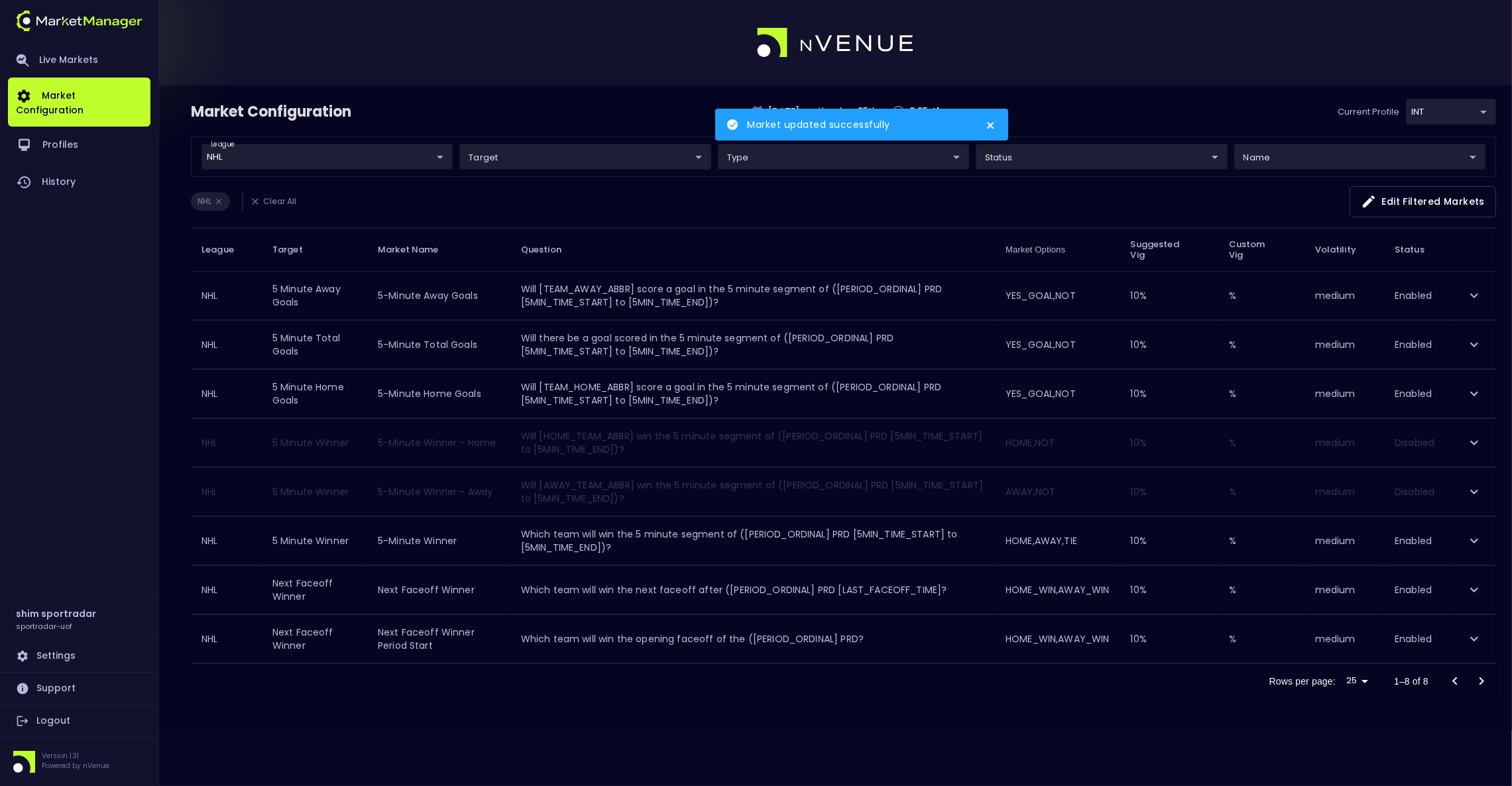
scroll to position [0, 0]
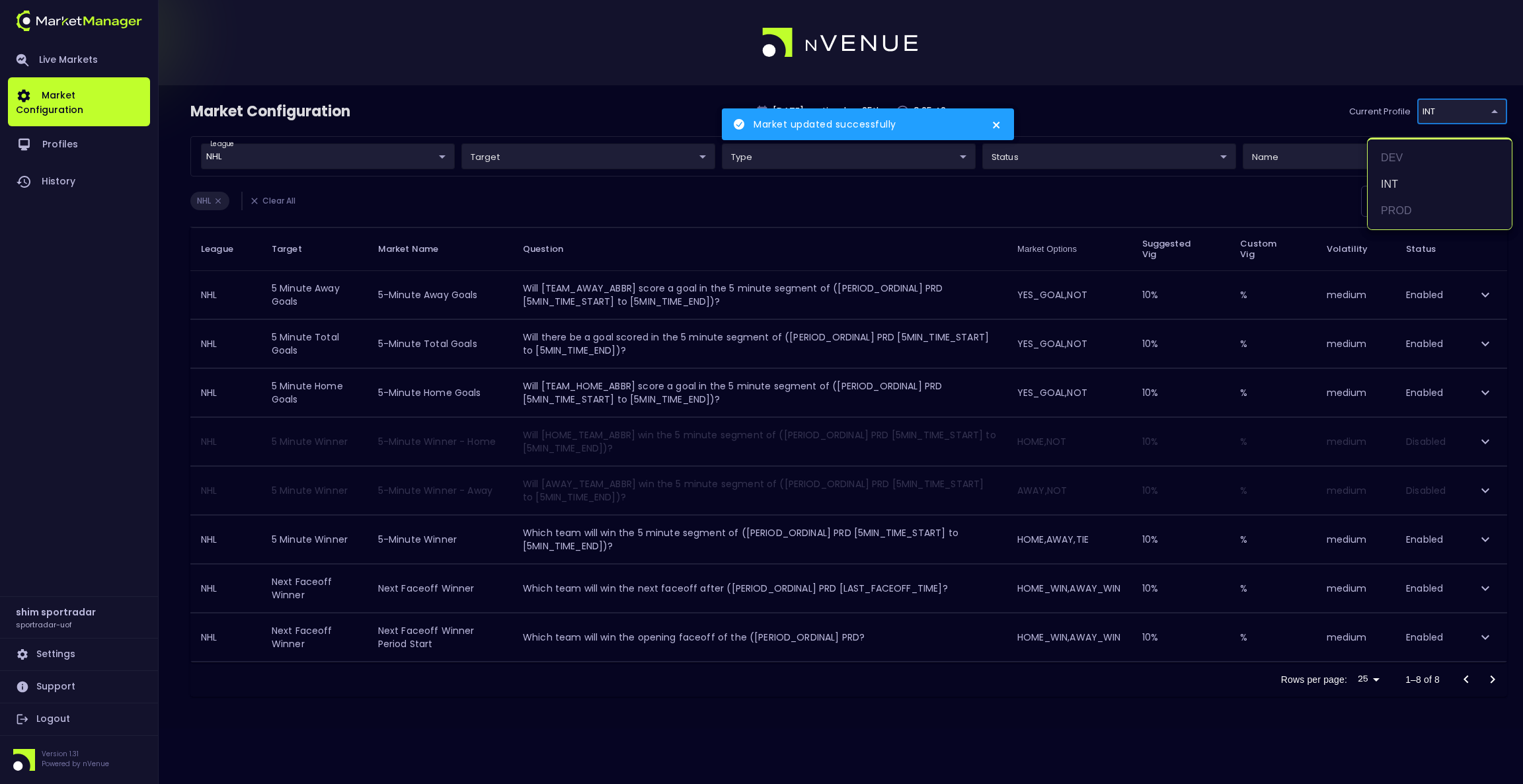
click at [1451, 110] on body "Market updated successfully Live Markets Market Configuration Profiles History …" at bounding box center [761, 392] width 1523 height 784
click at [1404, 196] on li "INT" at bounding box center [1439, 184] width 144 height 26
click at [1459, 122] on body "Market updated successfully Live Markets Market Configuration Profiles History …" at bounding box center [761, 392] width 1523 height 784
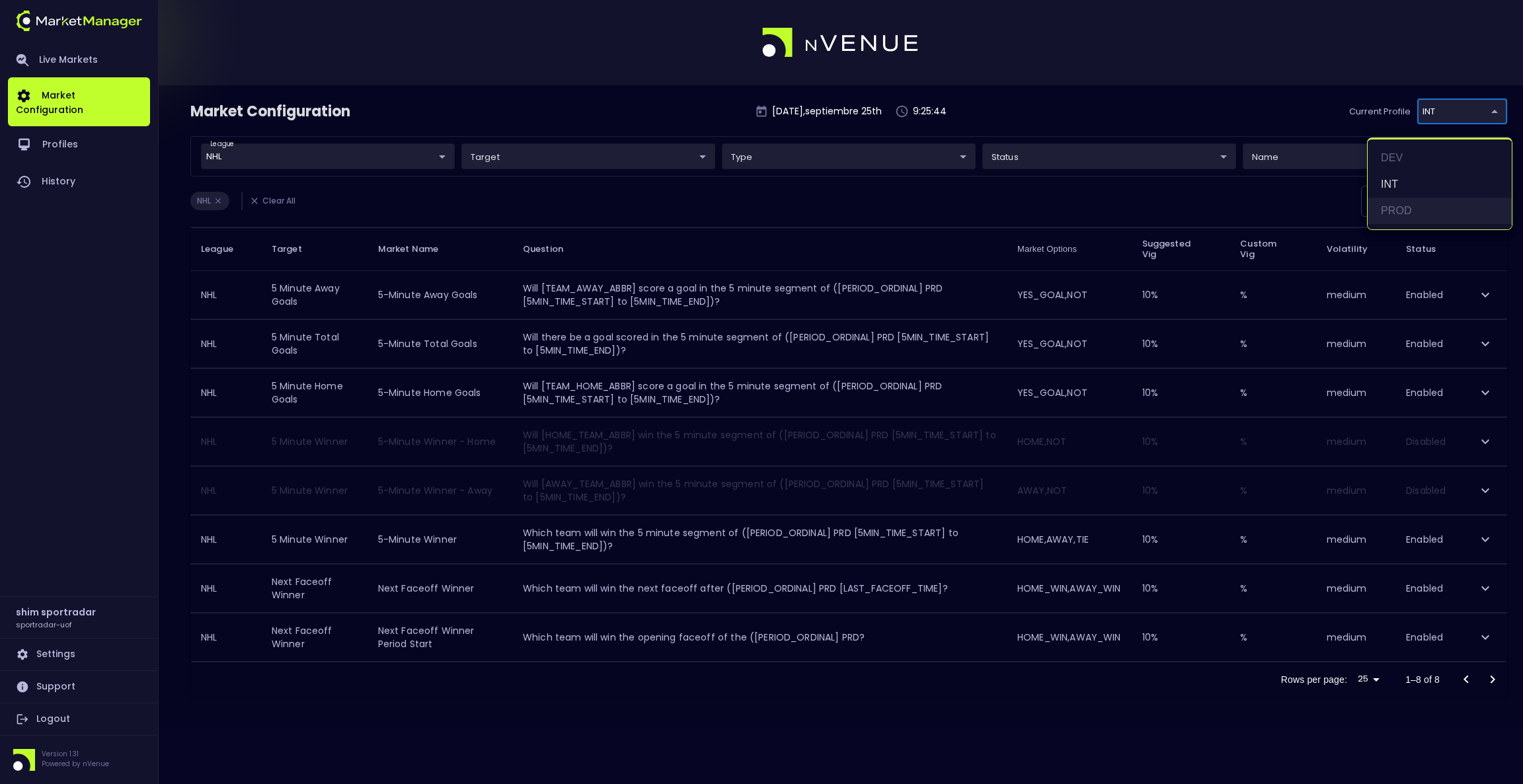
click at [1414, 204] on li "PROD" at bounding box center [1439, 210] width 144 height 26
type input "92faa2e0-1ff4-4d95-aa8e-9001997e8080"
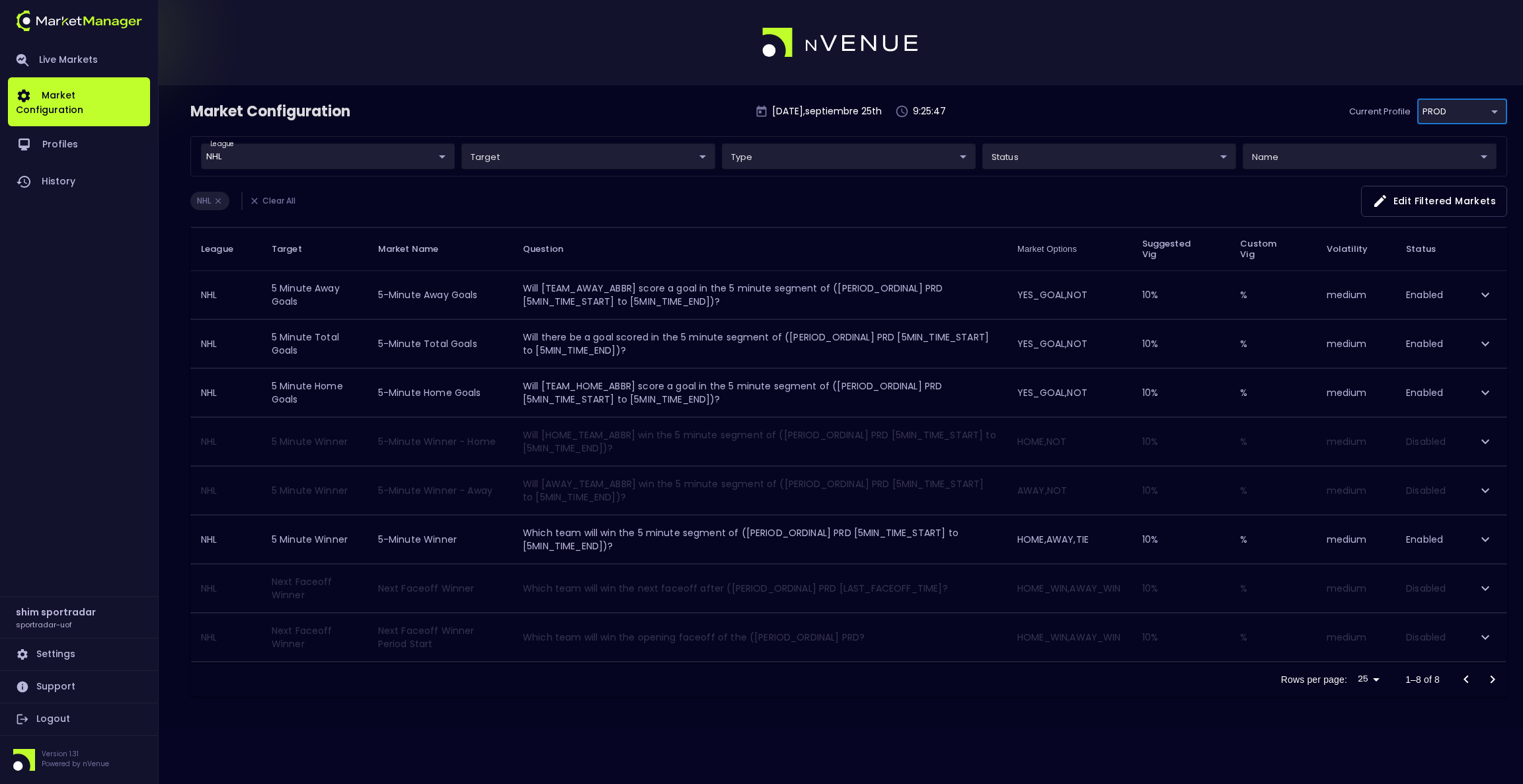
click at [1480, 589] on icon "expand row" at bounding box center [1486, 588] width 16 height 16
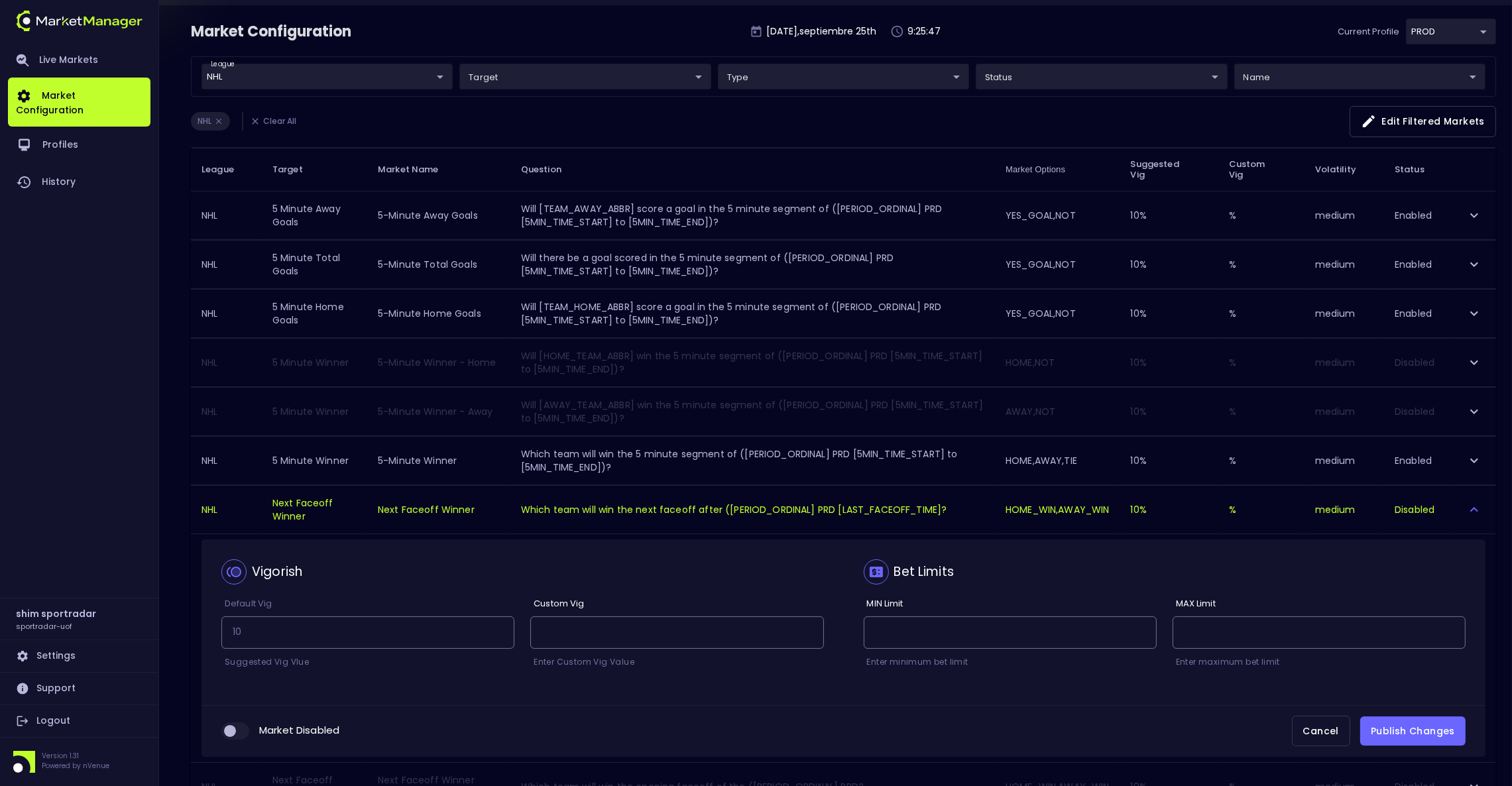
scroll to position [176, 0]
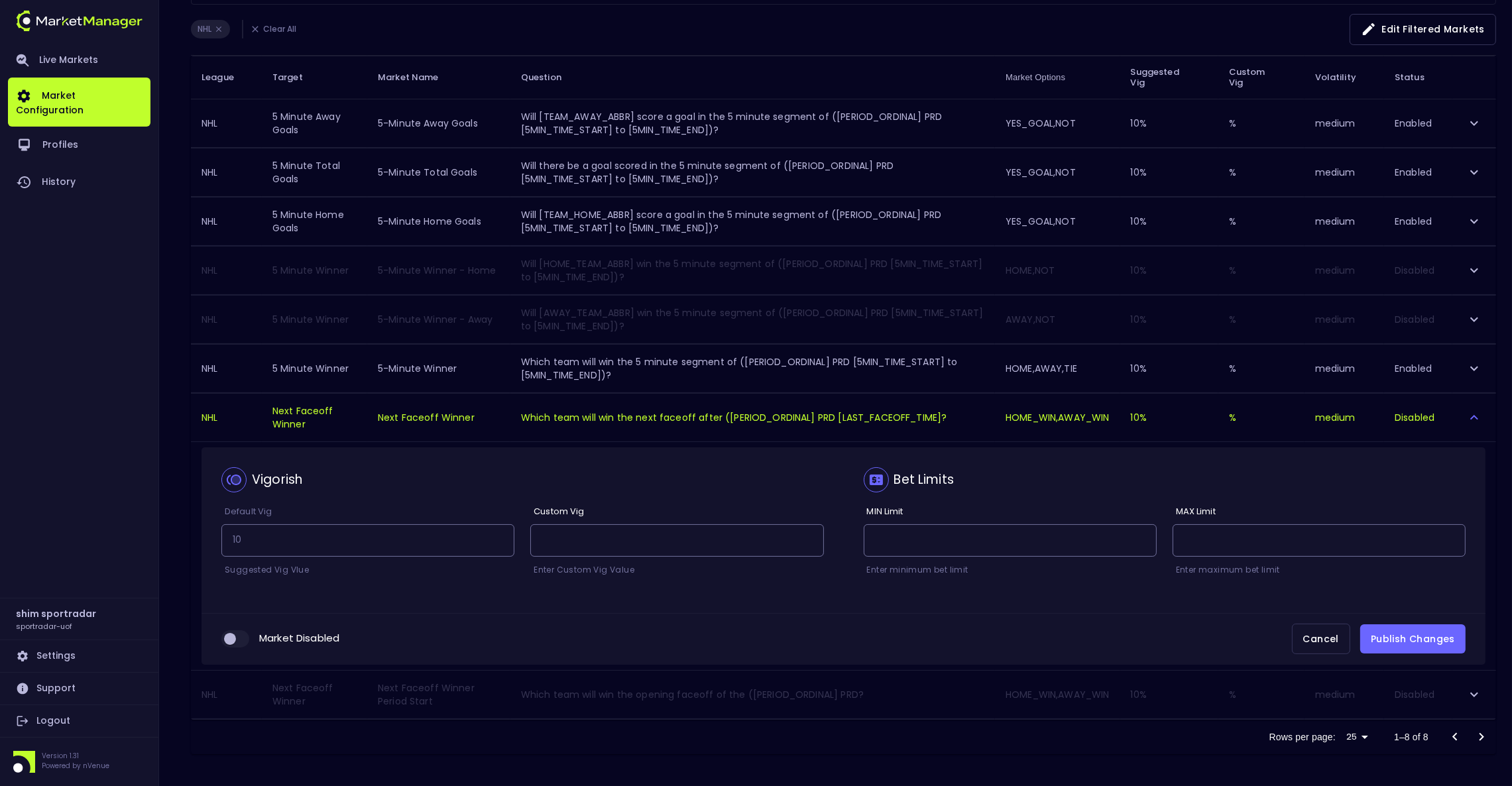
drag, startPoint x: 233, startPoint y: 636, endPoint x: 320, endPoint y: 635, distance: 87.0
click at [233, 636] on input "collapsible table" at bounding box center [230, 639] width 36 height 12
checkbox input "true"
drag, startPoint x: 1430, startPoint y: 640, endPoint x: 1430, endPoint y: 626, distance: 14.0
click at [1430, 640] on button "Publish Changes" at bounding box center [1412, 640] width 105 height 30
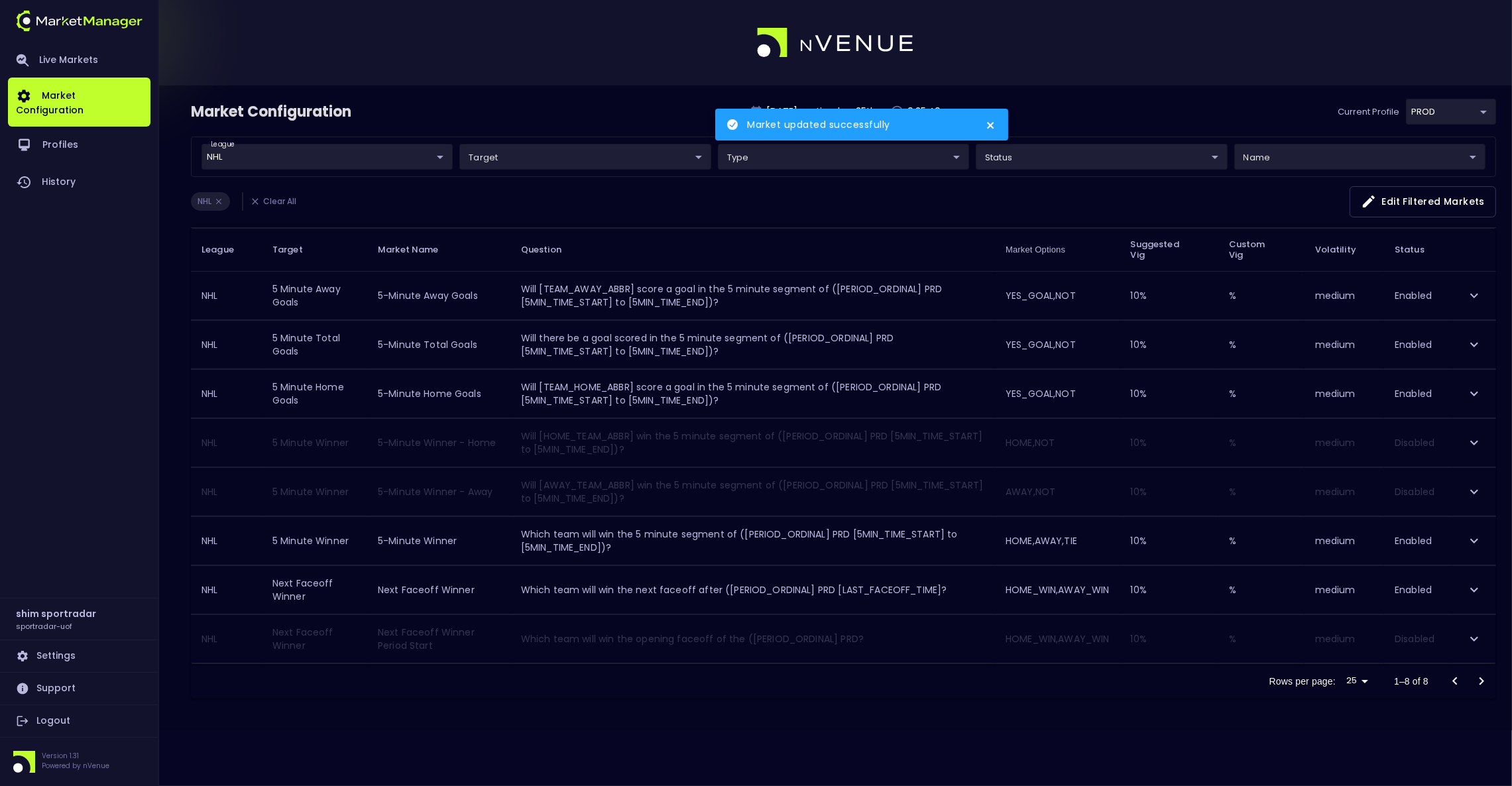
scroll to position [0, 0]
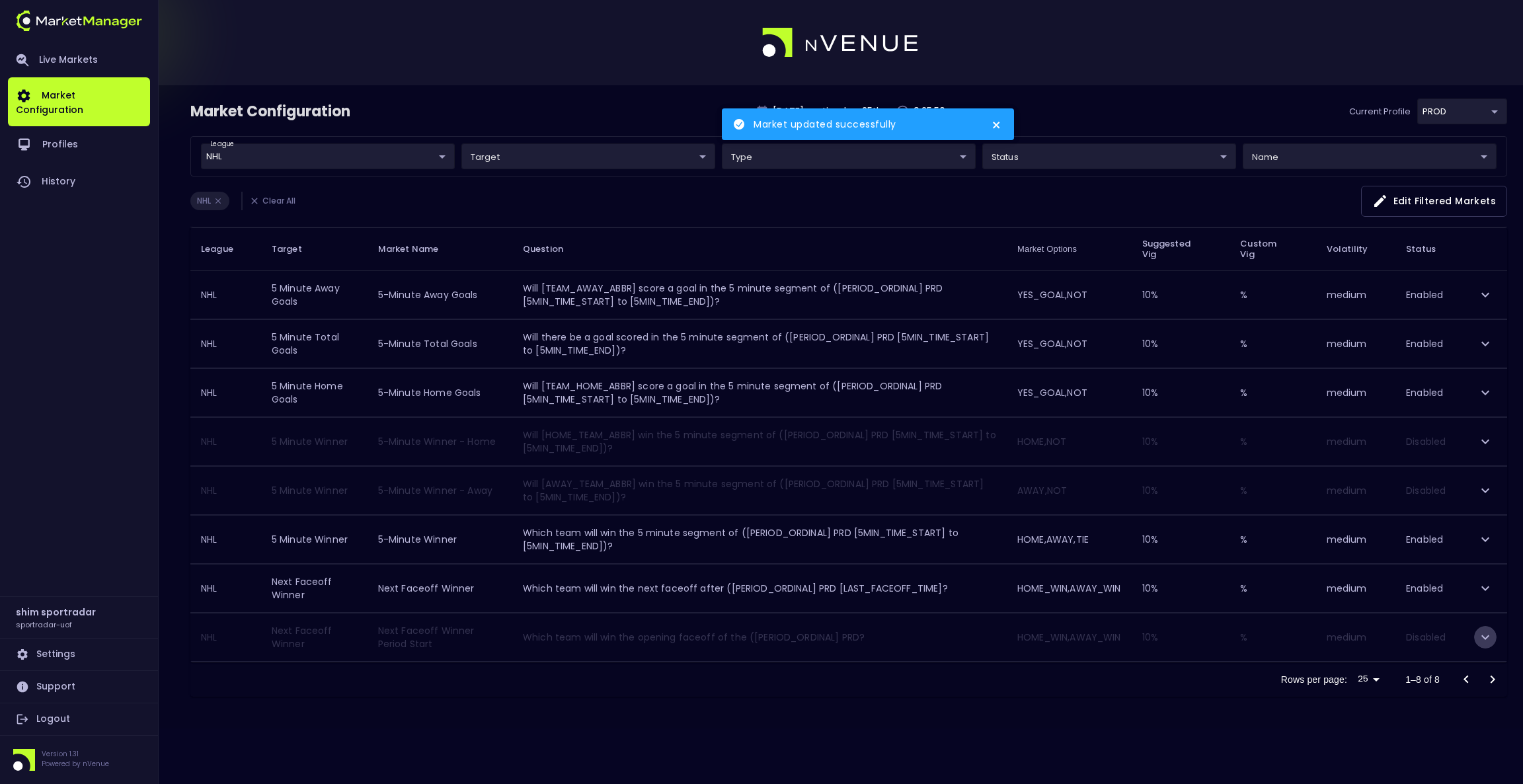
click at [1487, 642] on icon "expand row" at bounding box center [1486, 637] width 16 height 16
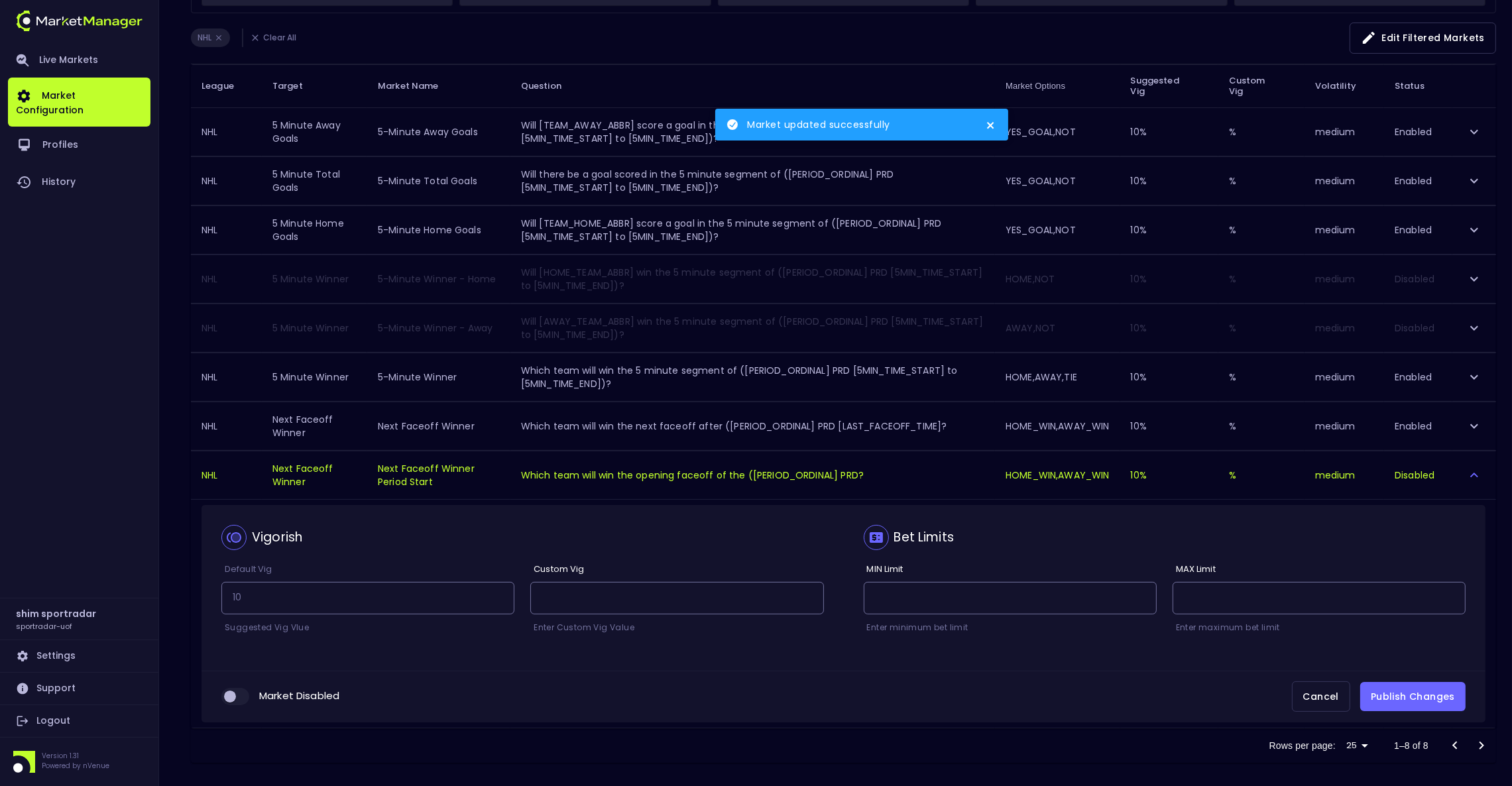
scroll to position [176, 0]
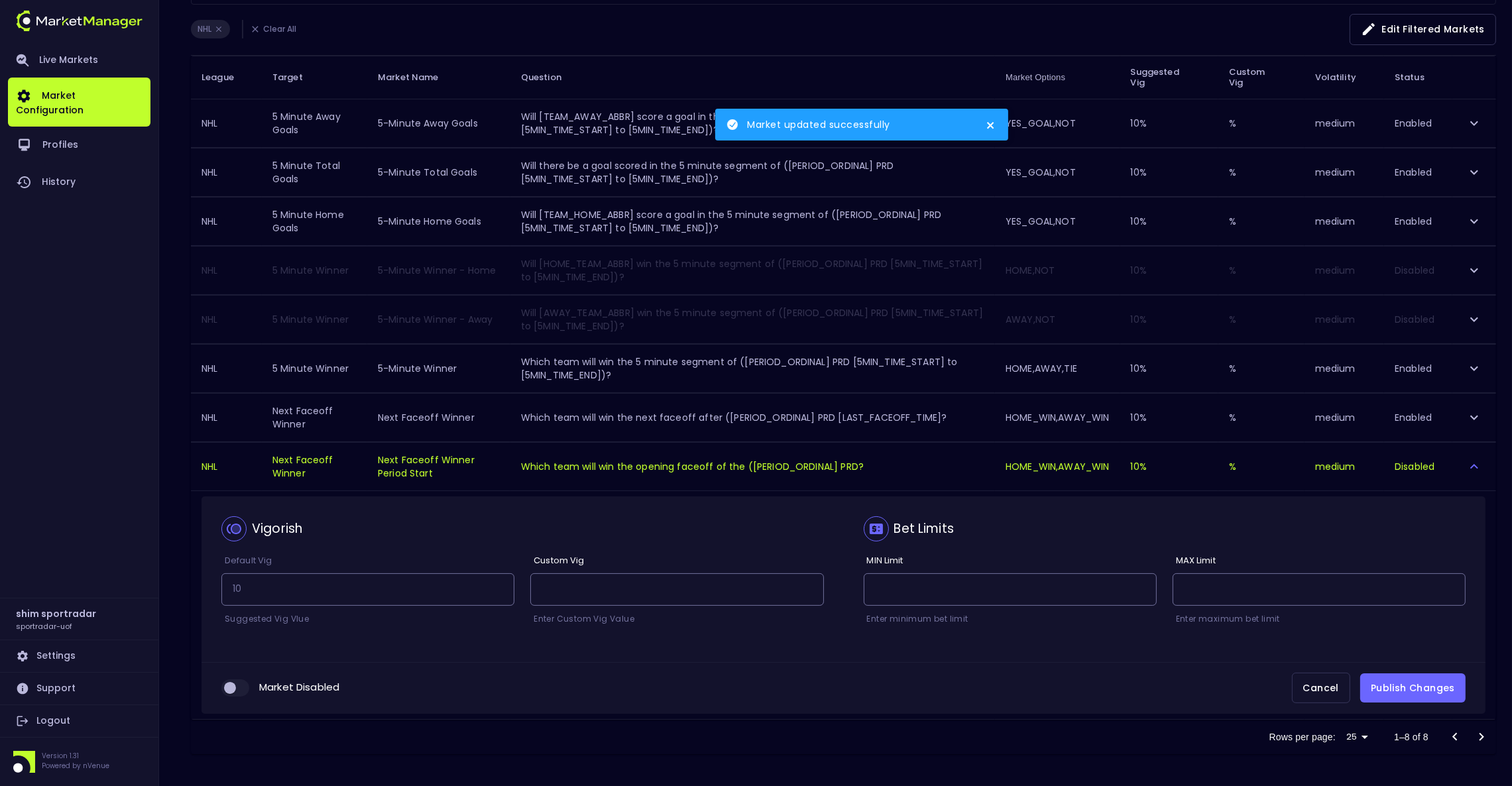
drag, startPoint x: 230, startPoint y: 683, endPoint x: 246, endPoint y: 671, distance: 20.0
click at [230, 683] on input "collapsible table" at bounding box center [230, 688] width 36 height 12
checkbox input "true"
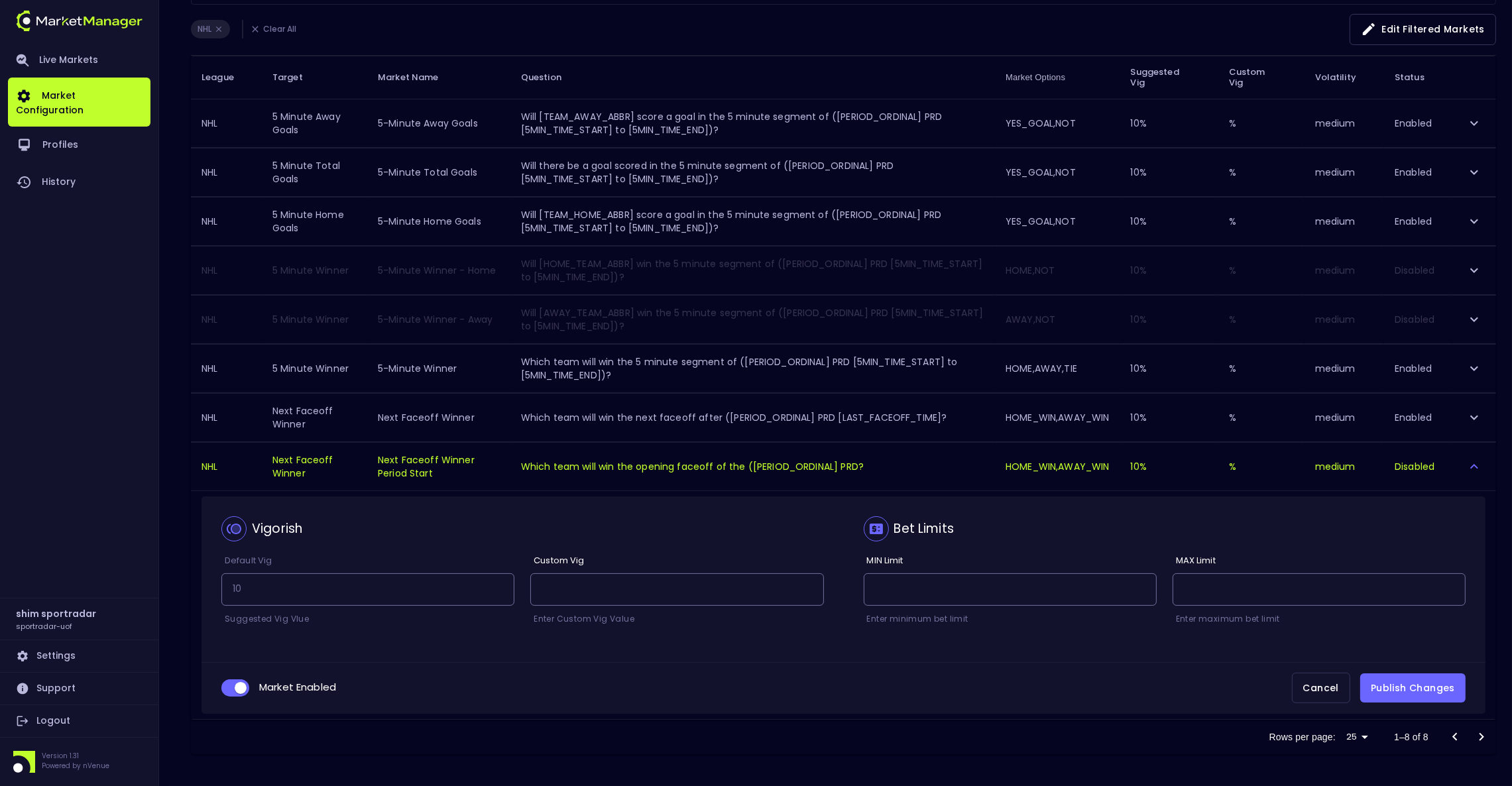
click at [1402, 687] on button "Publish Changes" at bounding box center [1412, 688] width 105 height 30
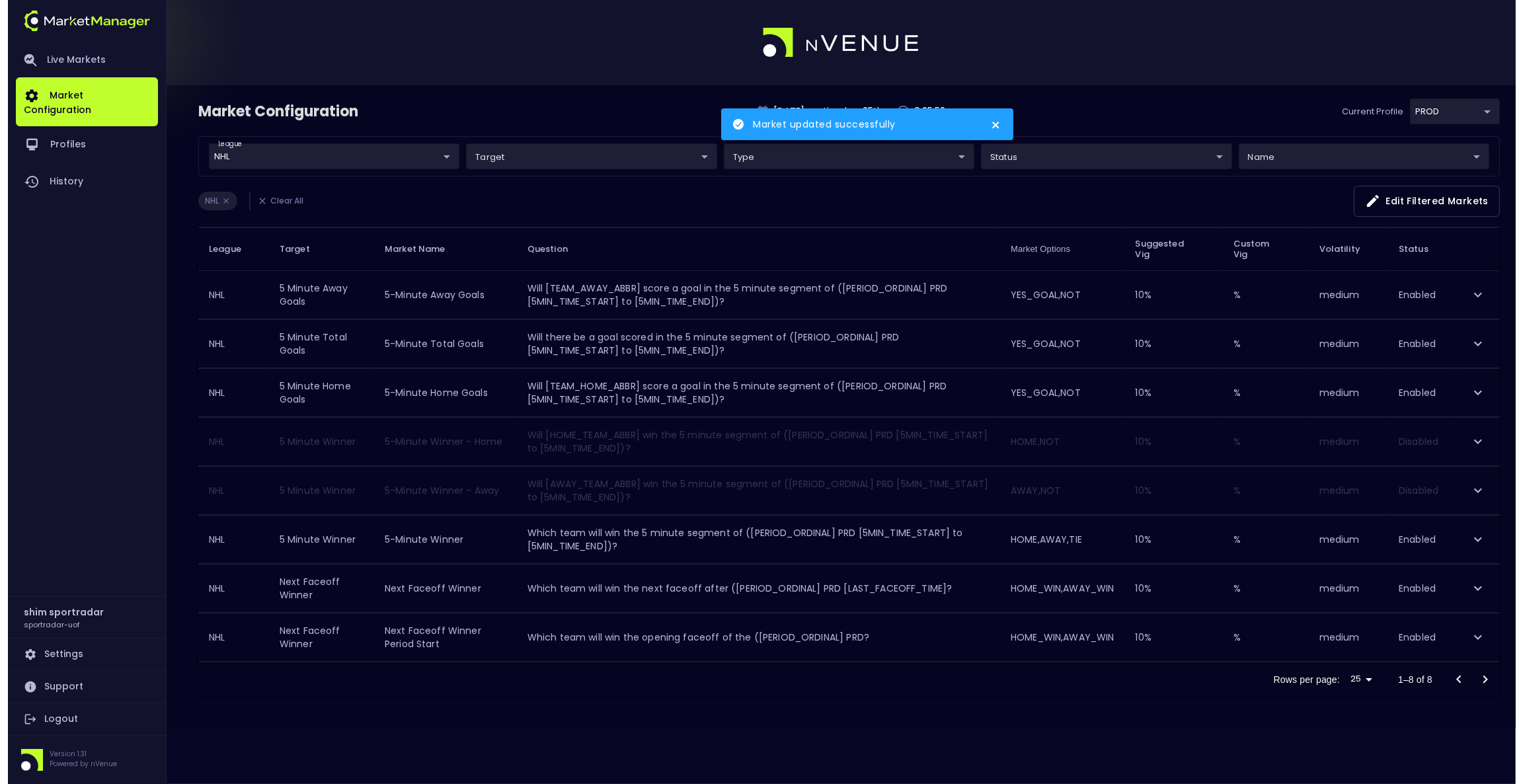
scroll to position [0, 0]
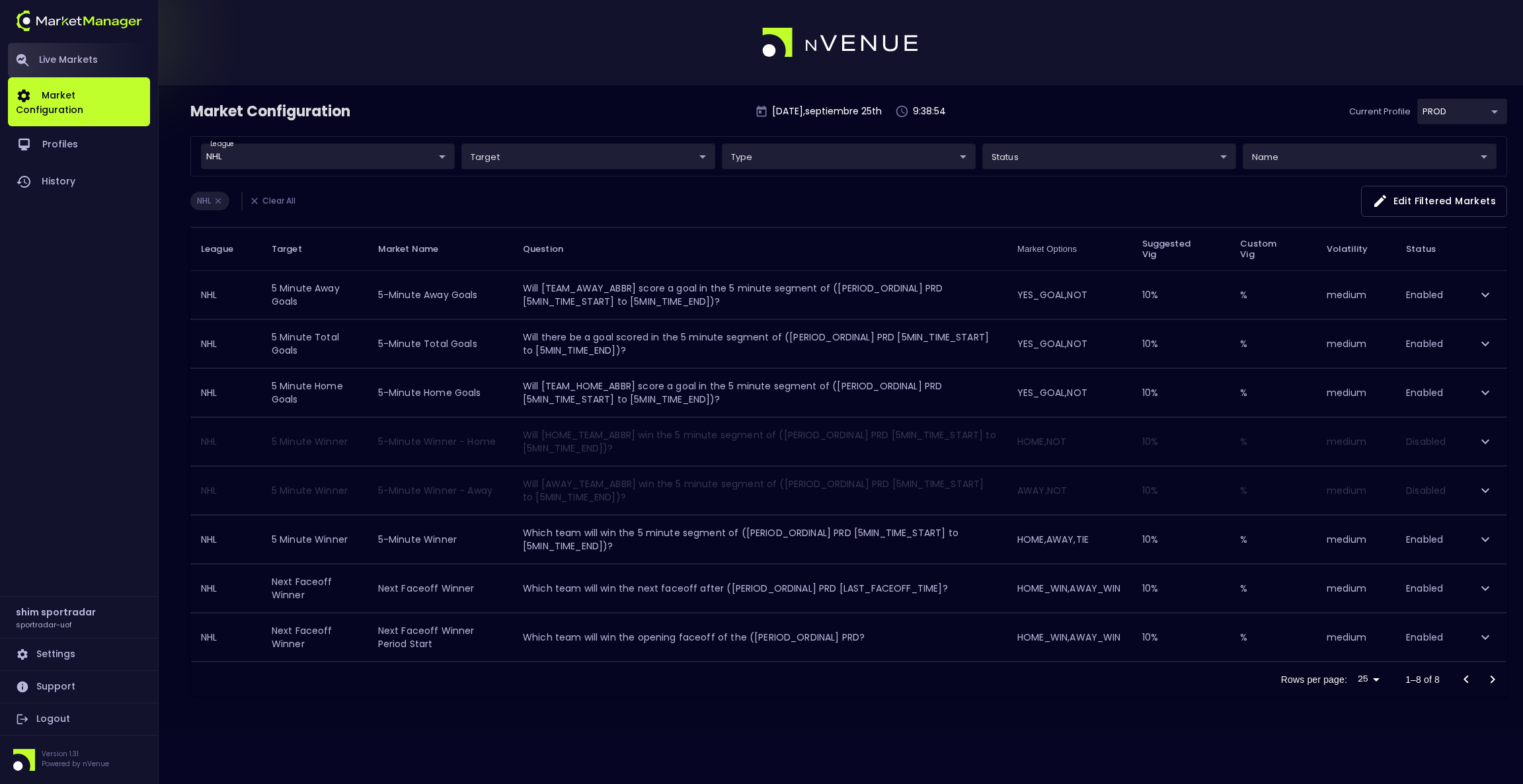
click at [59, 72] on link "Live Markets" at bounding box center [79, 60] width 142 height 34
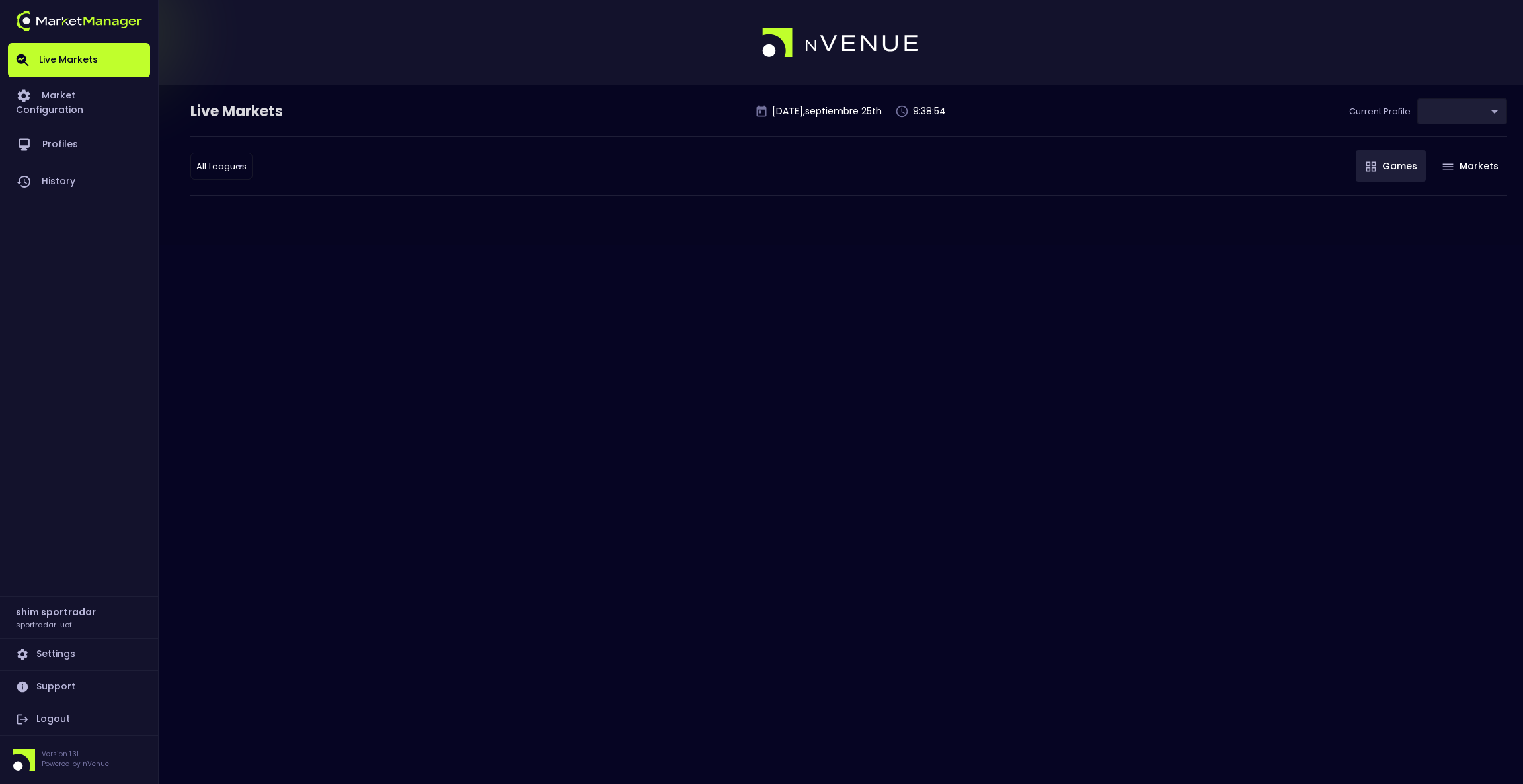
type input "92faa2e0-1ff4-4d95-aa8e-9001997e8080"
